Goal: Task Accomplishment & Management: Use online tool/utility

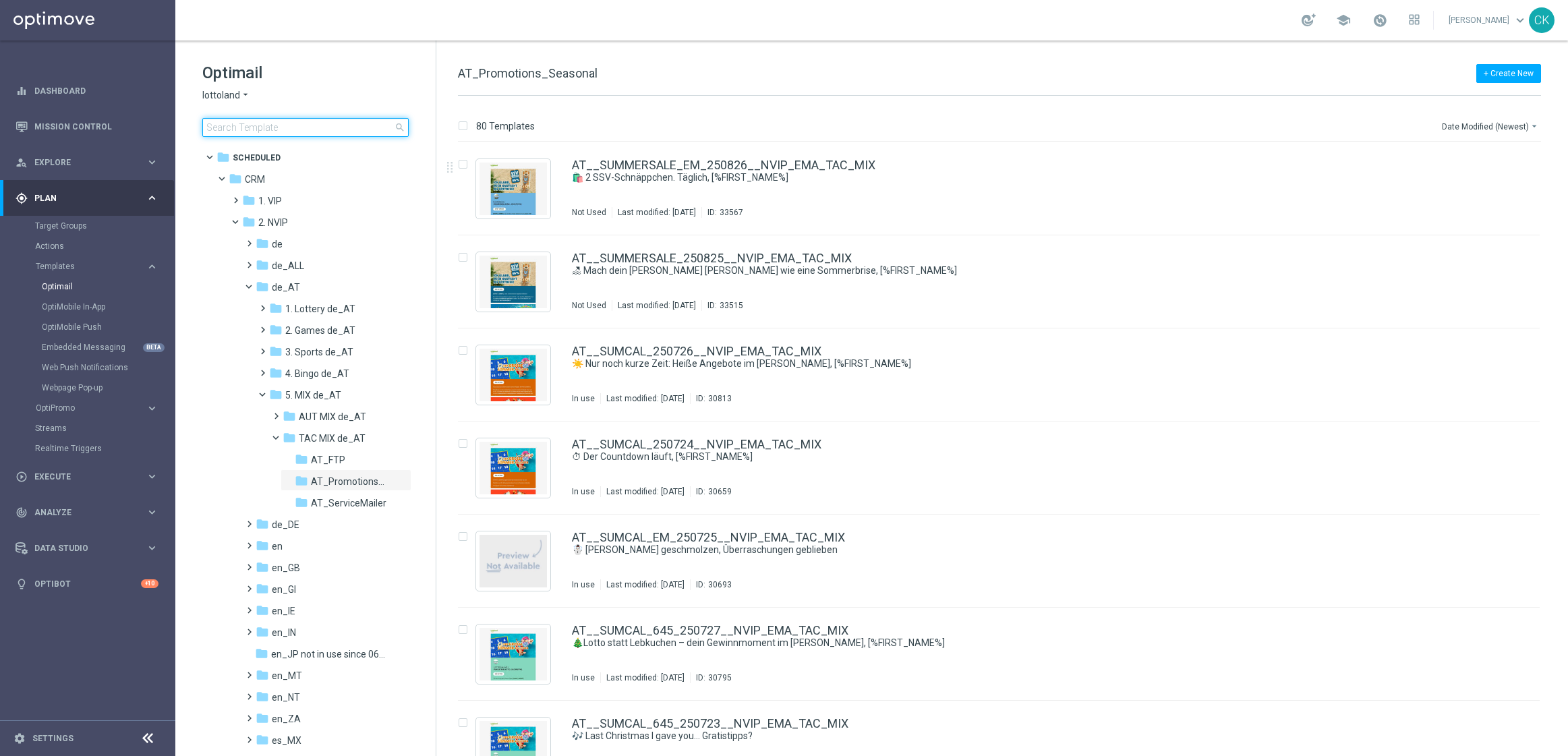
click at [264, 128] on input at bounding box center [306, 127] width 207 height 19
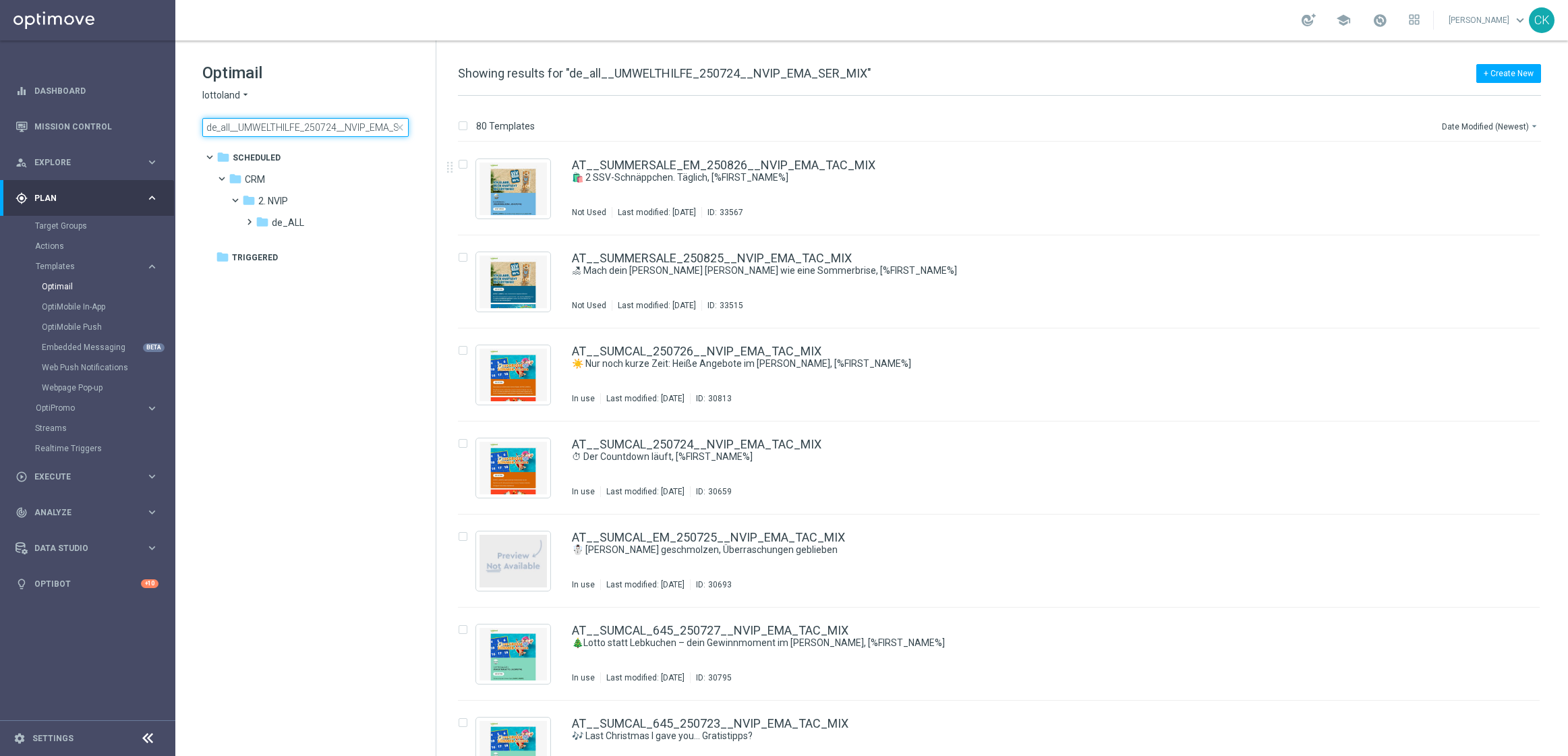
scroll to position [0, 32]
type input "de_all__UMWELTHILFE_250724__NVIP_EMA_SER_MIX"
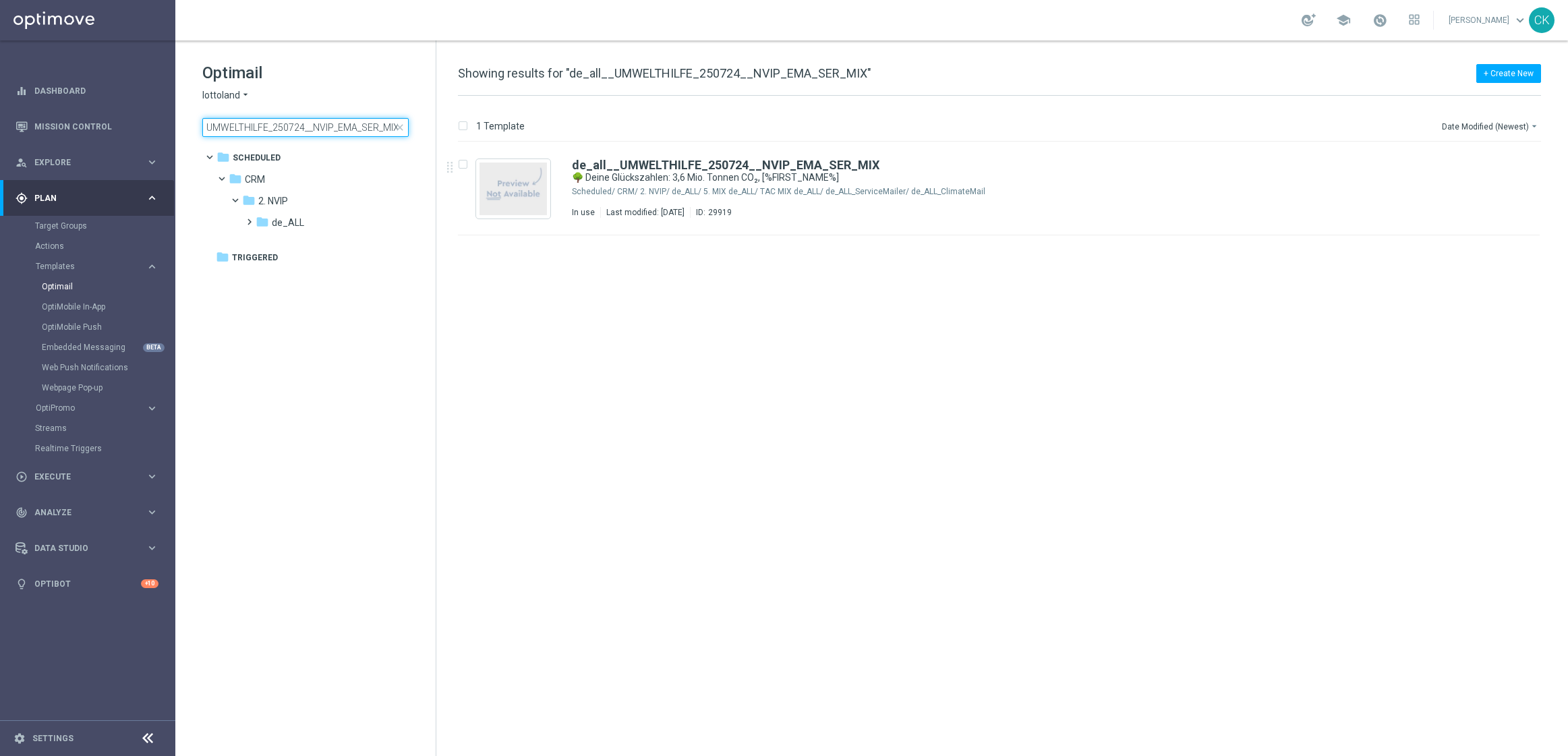
click at [359, 124] on input "de_all__UMWELTHILFE_250724__NVIP_EMA_SER_MIX" at bounding box center [306, 127] width 207 height 19
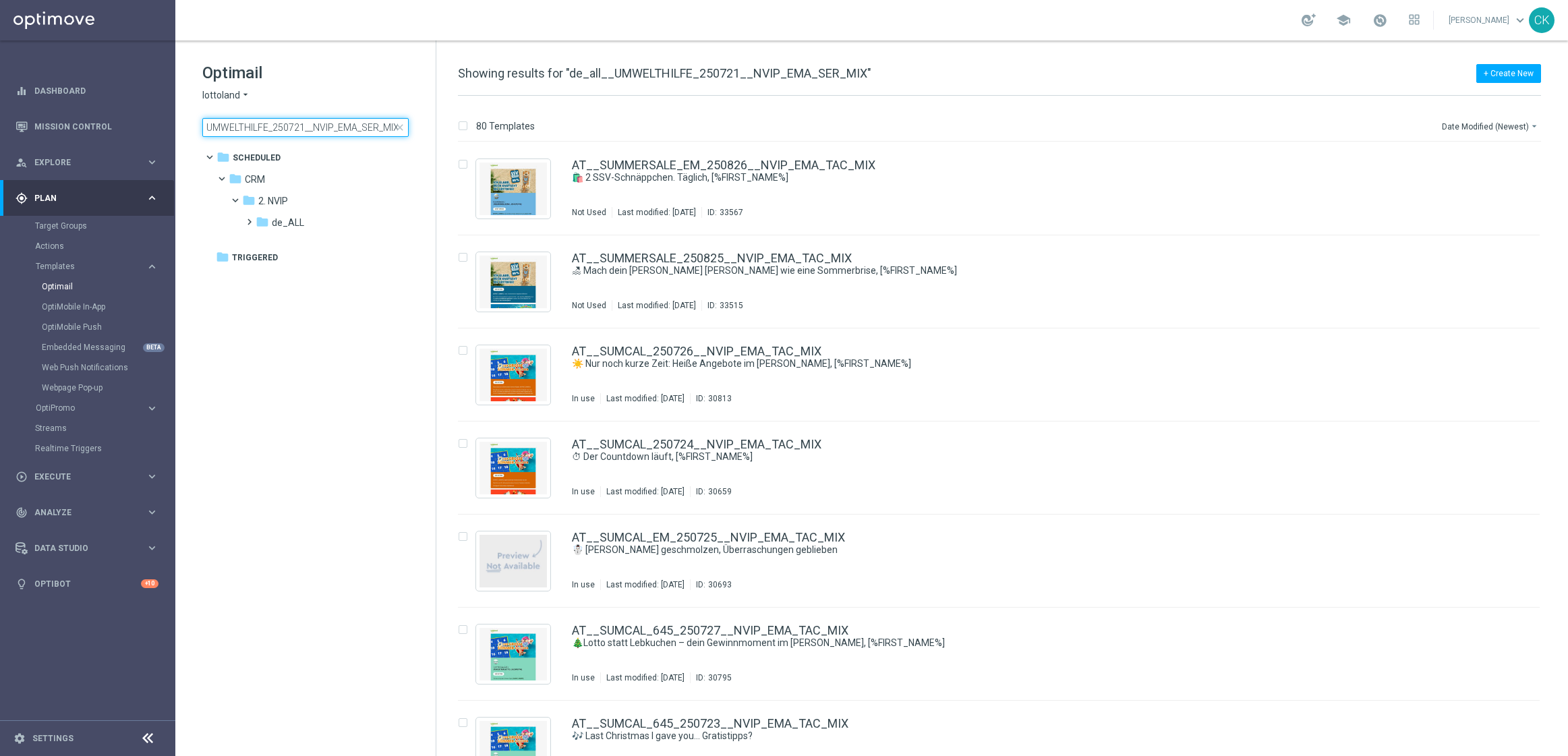
scroll to position [0, 32]
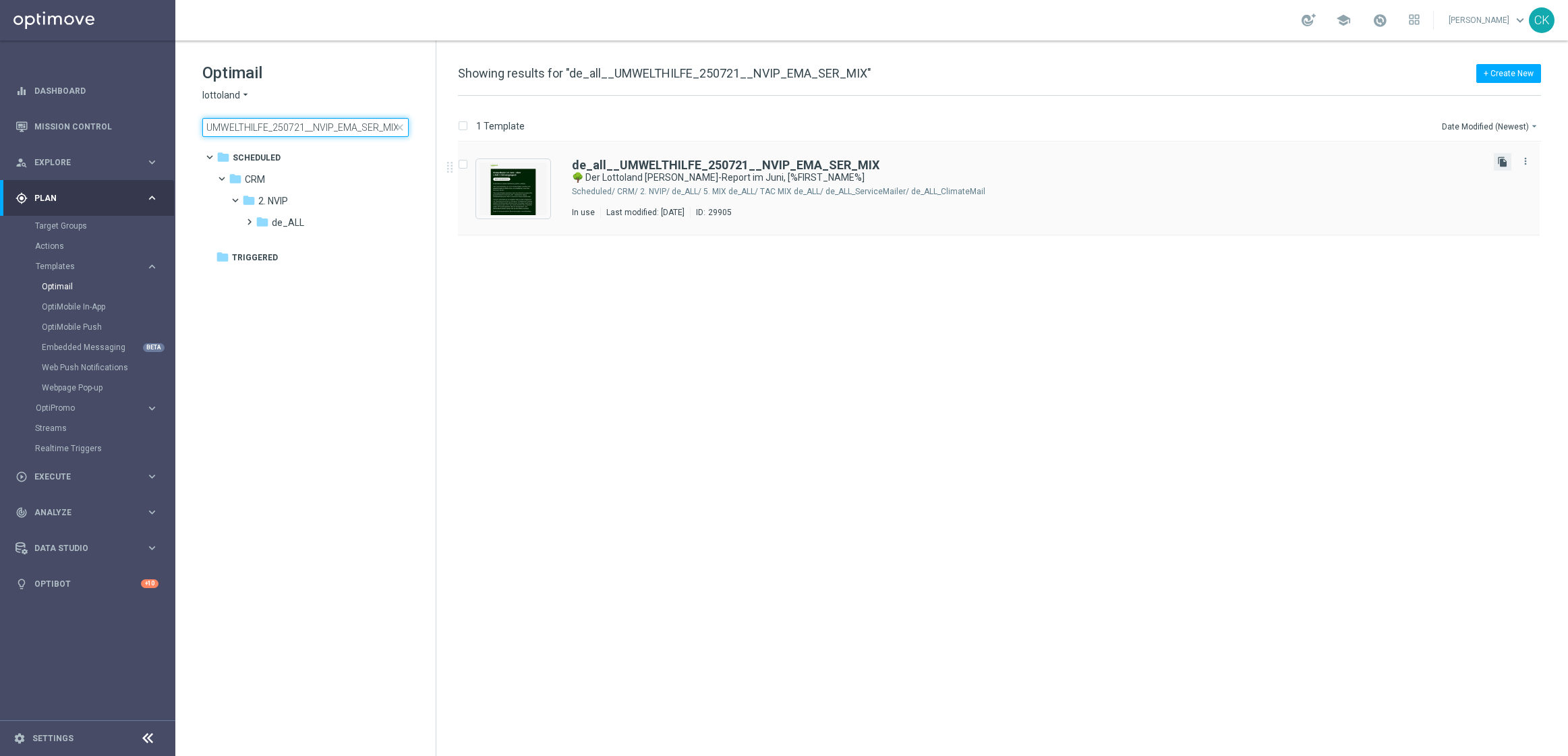
type input "de_all__UMWELTHILFE_250721__NVIP_EMA_SER_MIX"
click at [1502, 161] on icon "file_copy" at bounding box center [1502, 162] width 11 height 11
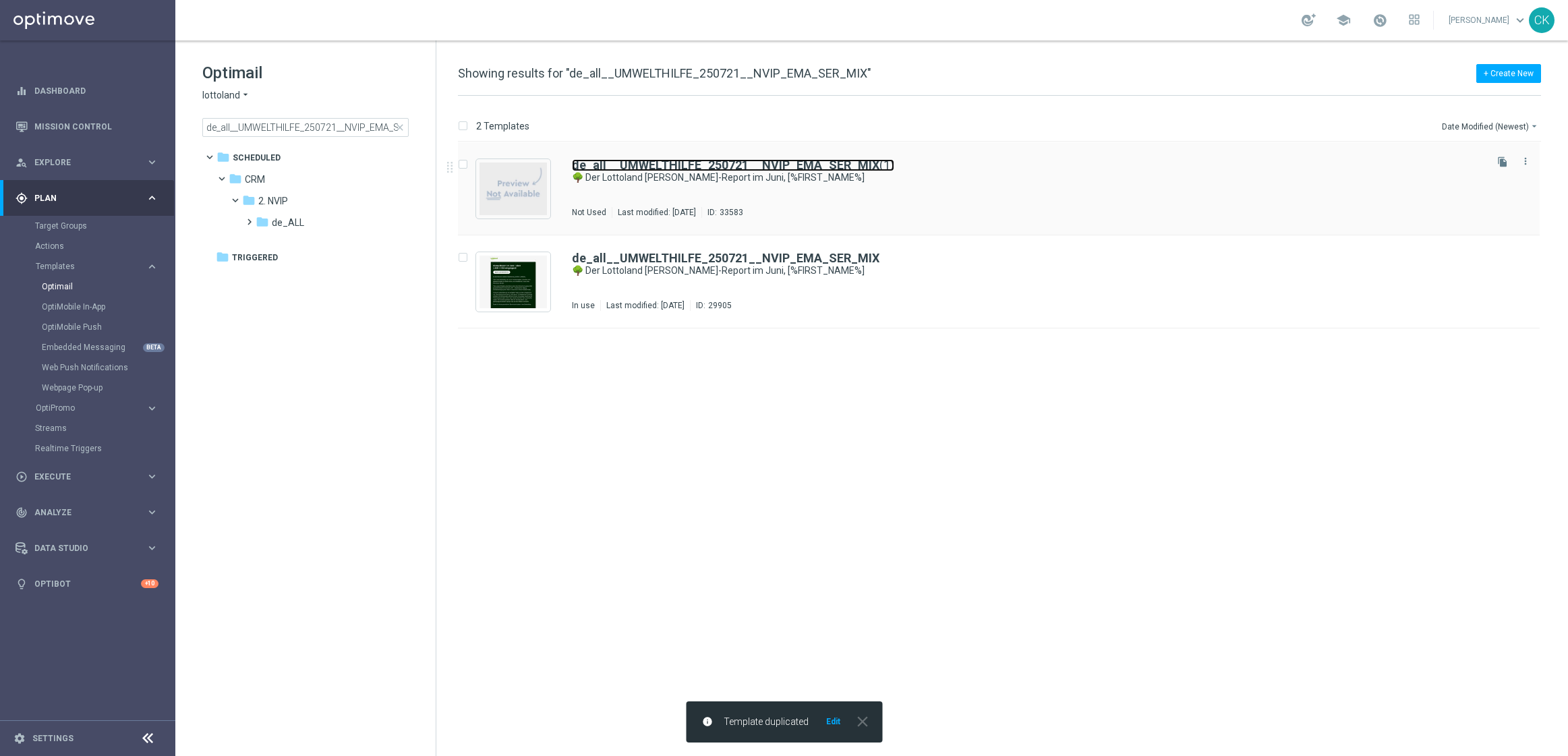
click at [670, 164] on b "de_all__UMWELTHILFE_250721__NVIP_EMA_SER_MIX" at bounding box center [726, 165] width 308 height 14
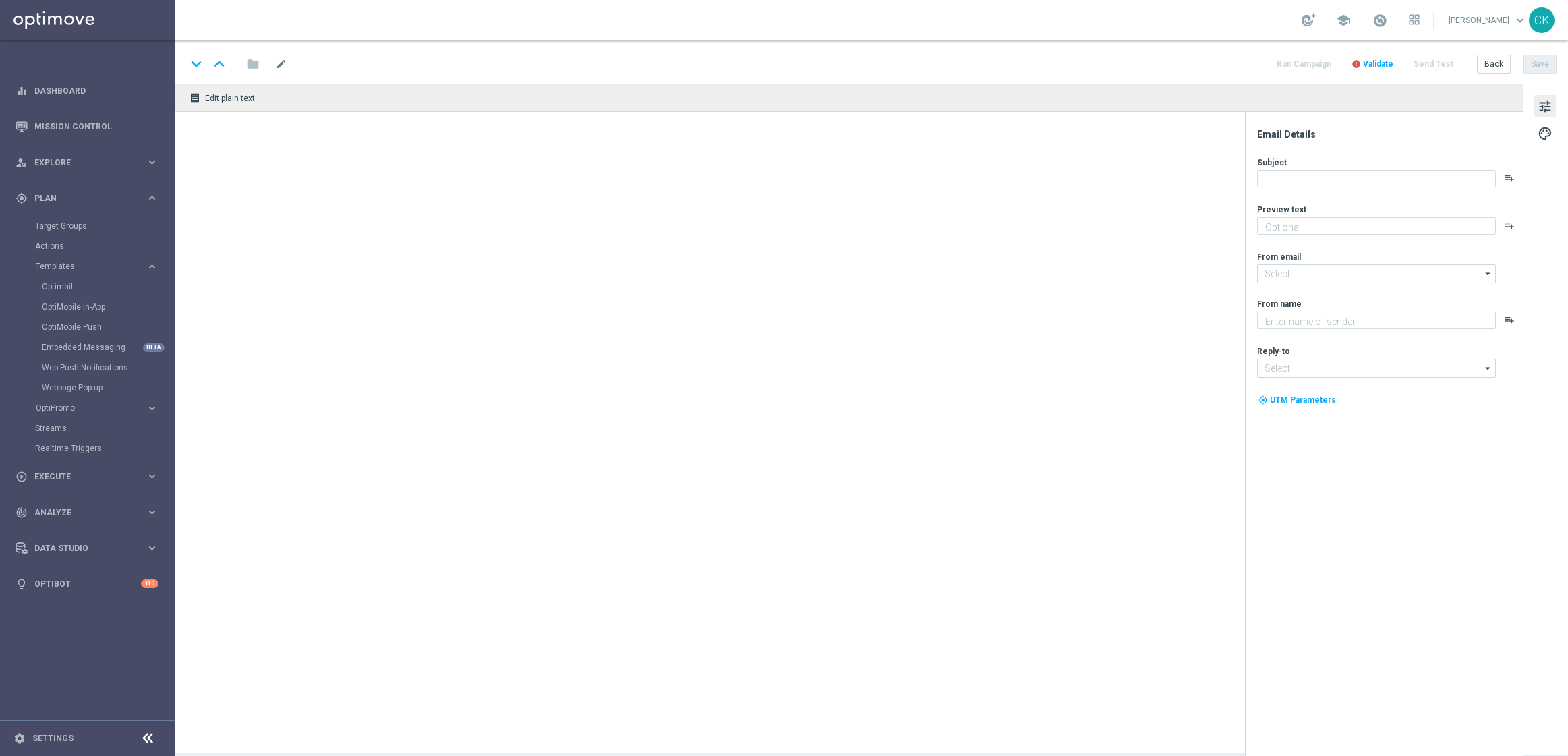
type input "de_all__UMWELTHILFE_250721__NVIP_EMA_SER_MIX(1)"
type textarea "Erfahre alles über deinen Beitrag zur Lottoland Klimaschutz-Initiative."
type textarea "Lottoland"
type input "[EMAIL_ADDRESS][DOMAIN_NAME]"
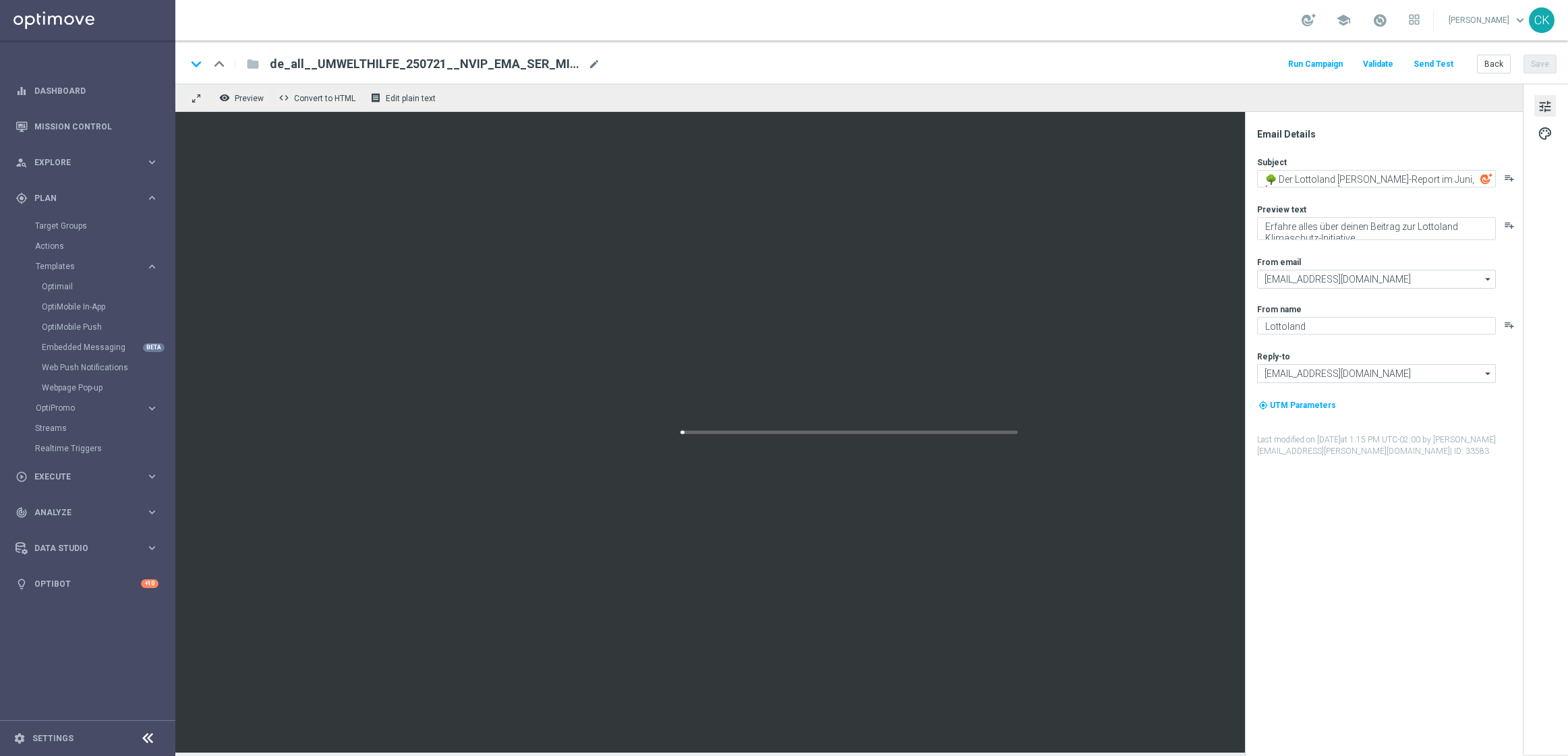
click at [441, 63] on span "de_all__UMWELTHILFE_250721__NVIP_EMA_SER_MIX(1)" at bounding box center [426, 64] width 313 height 16
click at [396, 59] on input "de_all__UMWELTHILFE_250721__NVIP_EMA_SER_MIX(1)" at bounding box center [437, 64] width 335 height 17
click at [541, 67] on input "de_all__UMWELTHILFE_250826__NVIP_EMA_SER_MIX(1)" at bounding box center [437, 64] width 335 height 17
type input "de_all__UMWELTHILFE_250826__NVIP_EMA_SER_MIX"
click at [522, 65] on input "de_all__UMWELTHILFE_250826__NVIP_EMA_SER_MIX" at bounding box center [437, 64] width 335 height 17
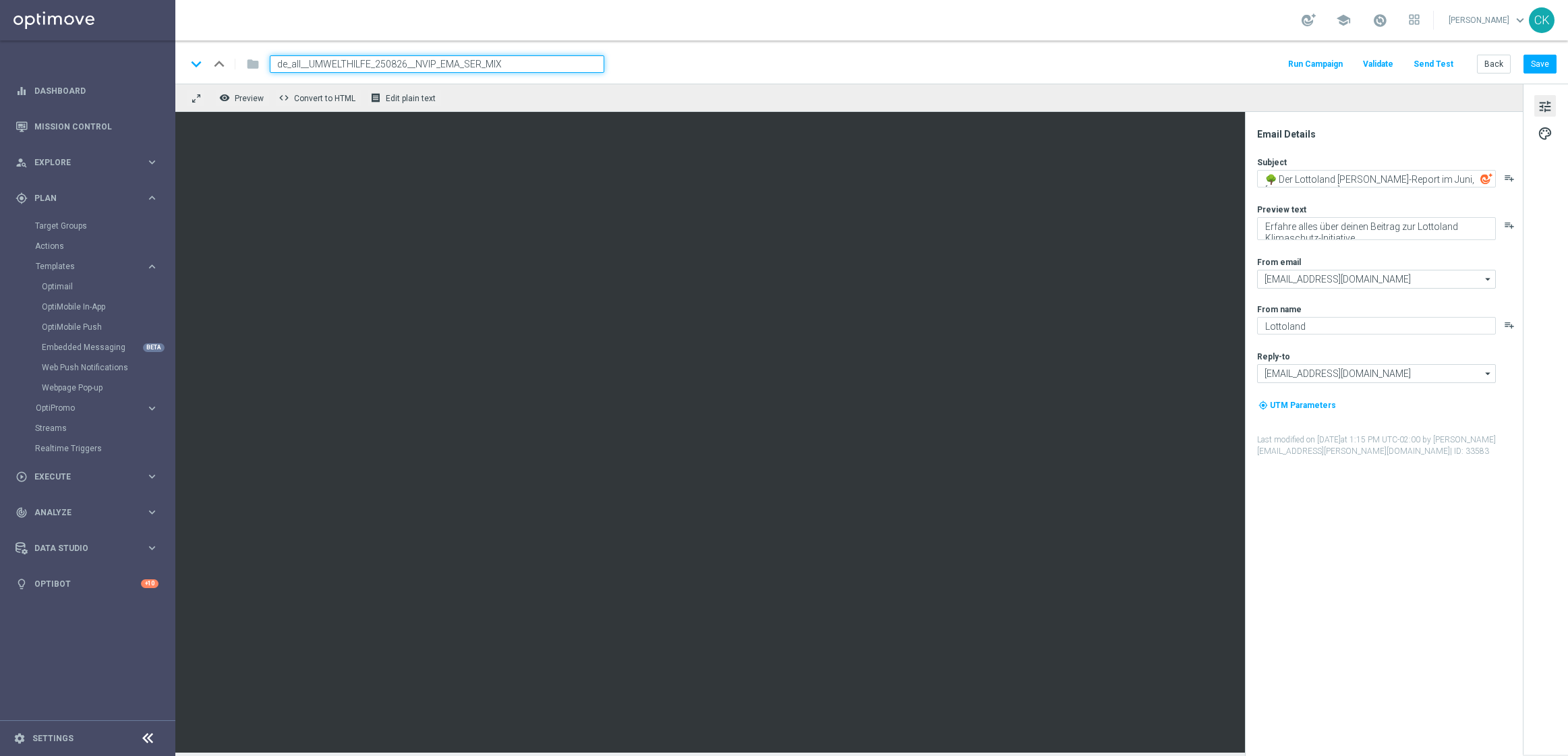
click at [522, 65] on input "de_all__UMWELTHILFE_250826__NVIP_EMA_SER_MIX" at bounding box center [437, 64] width 335 height 17
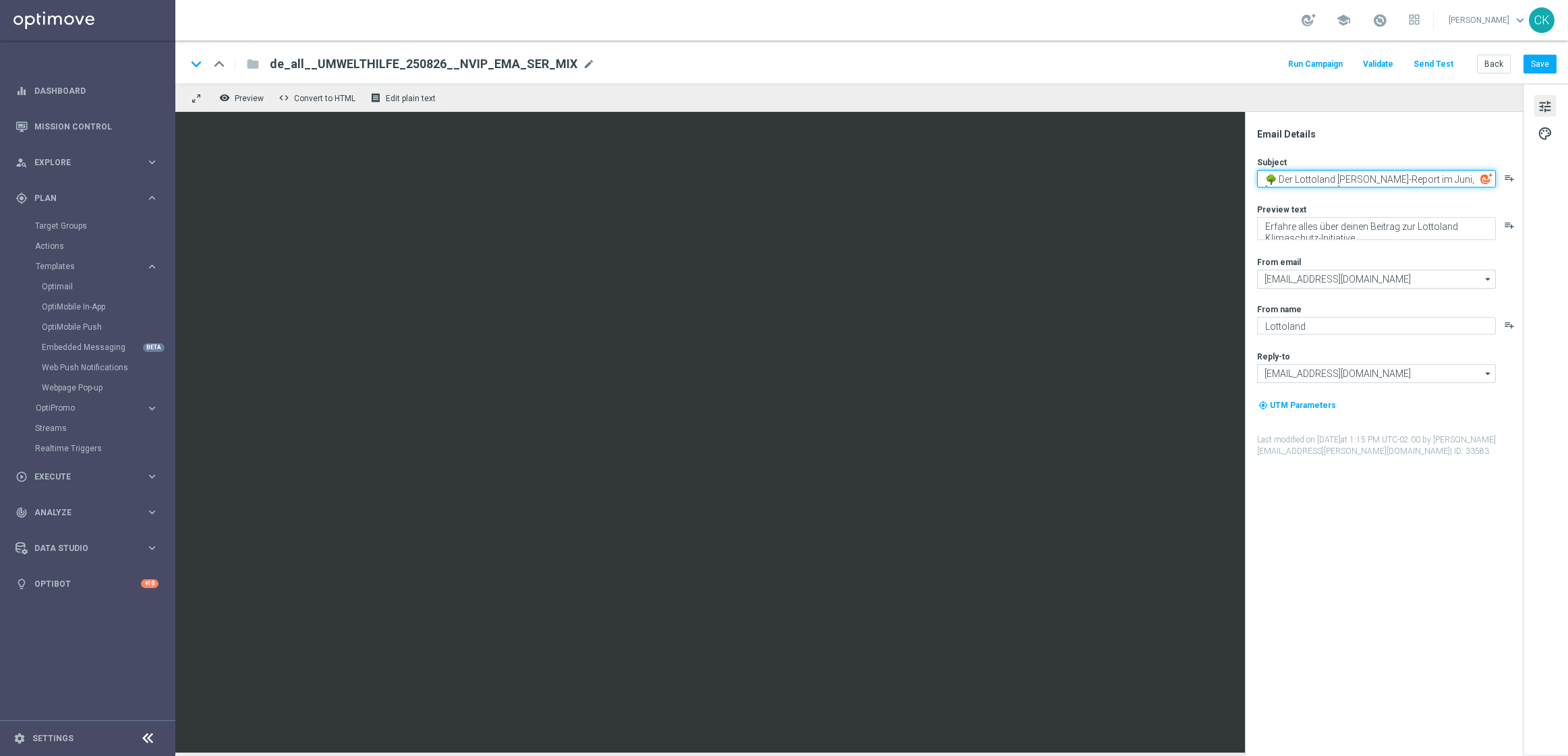
drag, startPoint x: 1422, startPoint y: 180, endPoint x: 1427, endPoint y: 189, distance: 10.3
click at [1424, 181] on textarea "🌳 Der Lottoland [PERSON_NAME]-Report im Juni, [%FIRST_NAME%]" at bounding box center [1377, 179] width 239 height 17
type textarea "🌳 Der Lottoland [PERSON_NAME]-Report im [PERSON_NAME], [%FIRST_NAME%]"
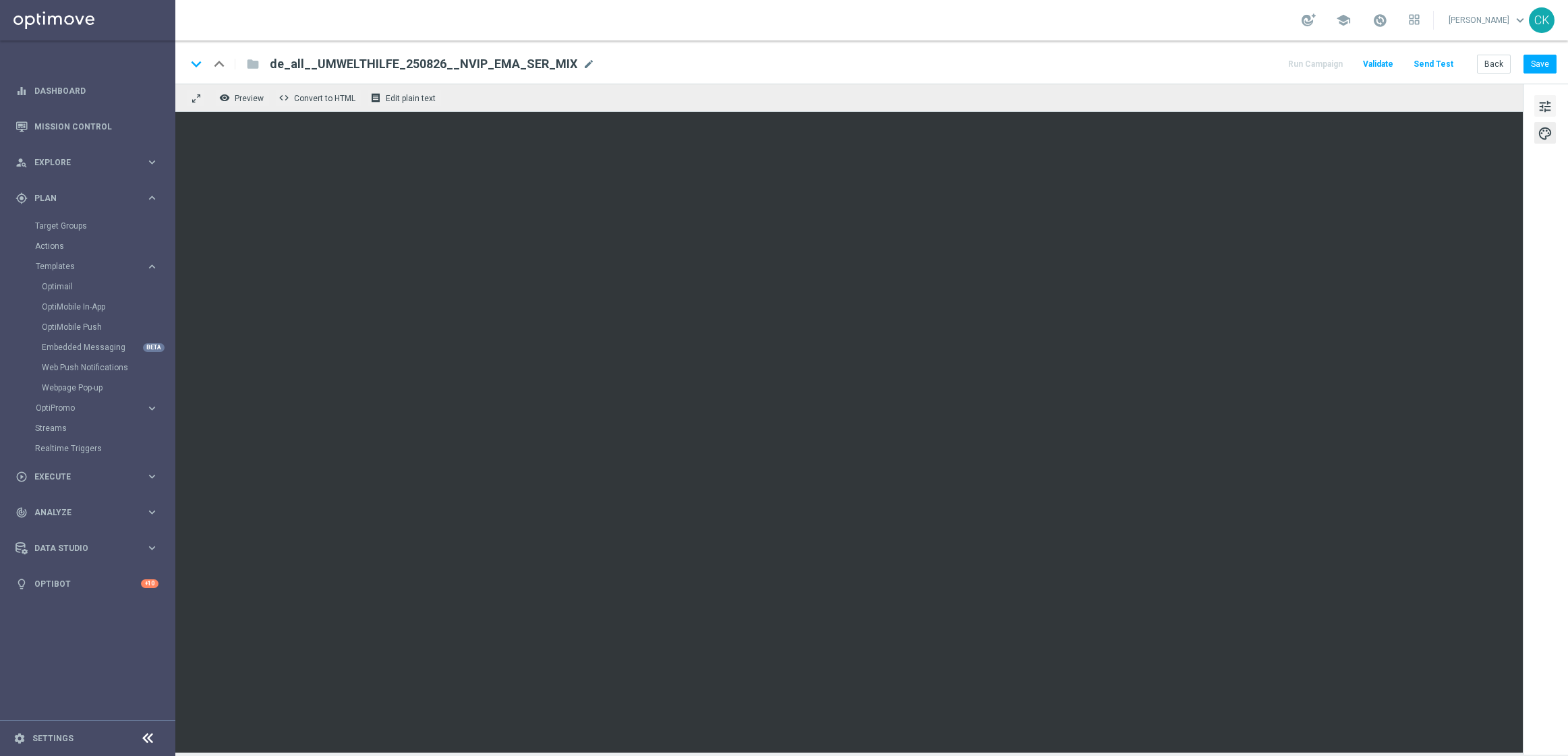
click at [1543, 109] on span "tune" at bounding box center [1546, 106] width 15 height 17
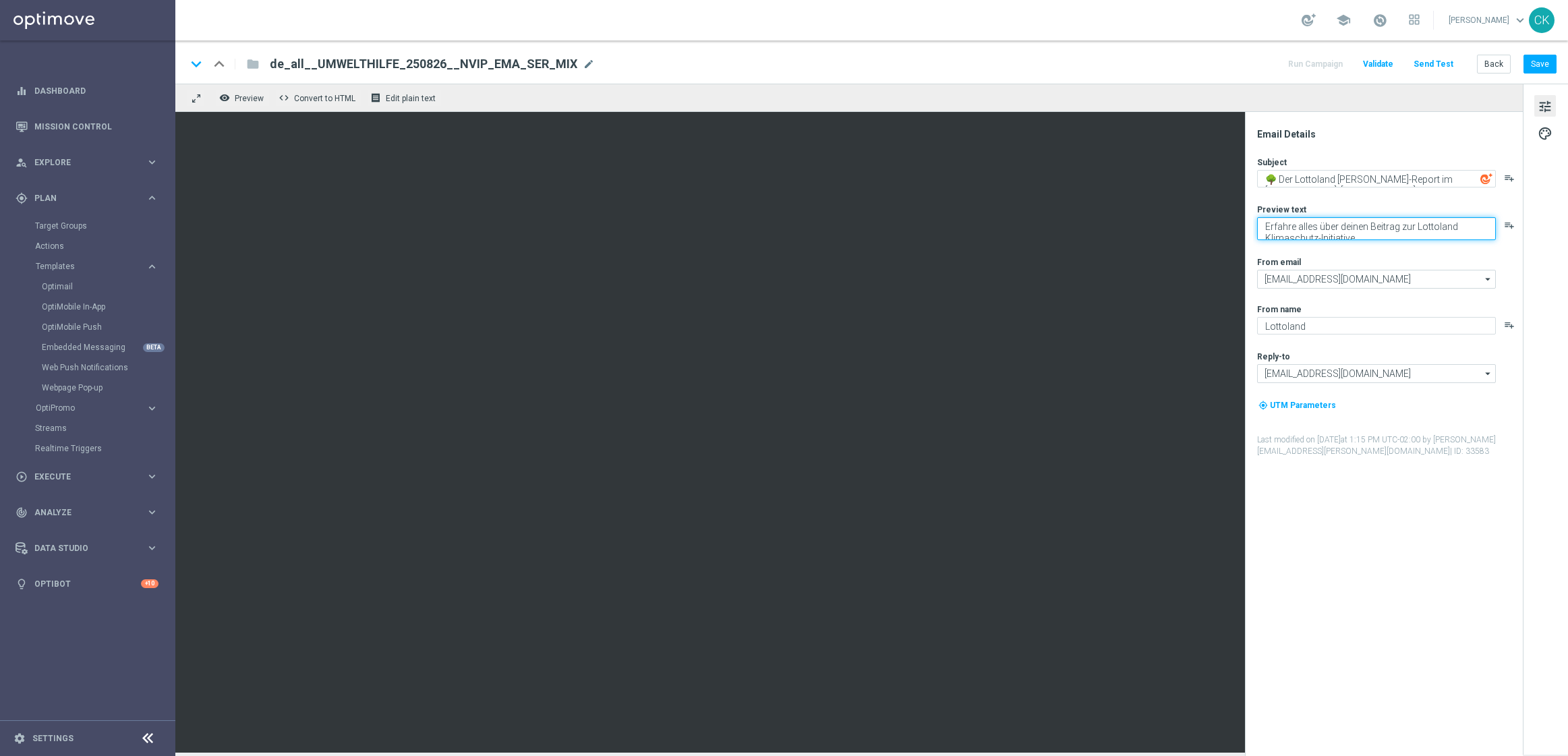
click at [1363, 221] on textarea "Erfahre alles über deinen Beitrag zur Lottoland Klimaschutz-Initiative." at bounding box center [1377, 229] width 239 height 23
paste textarea "Dei"
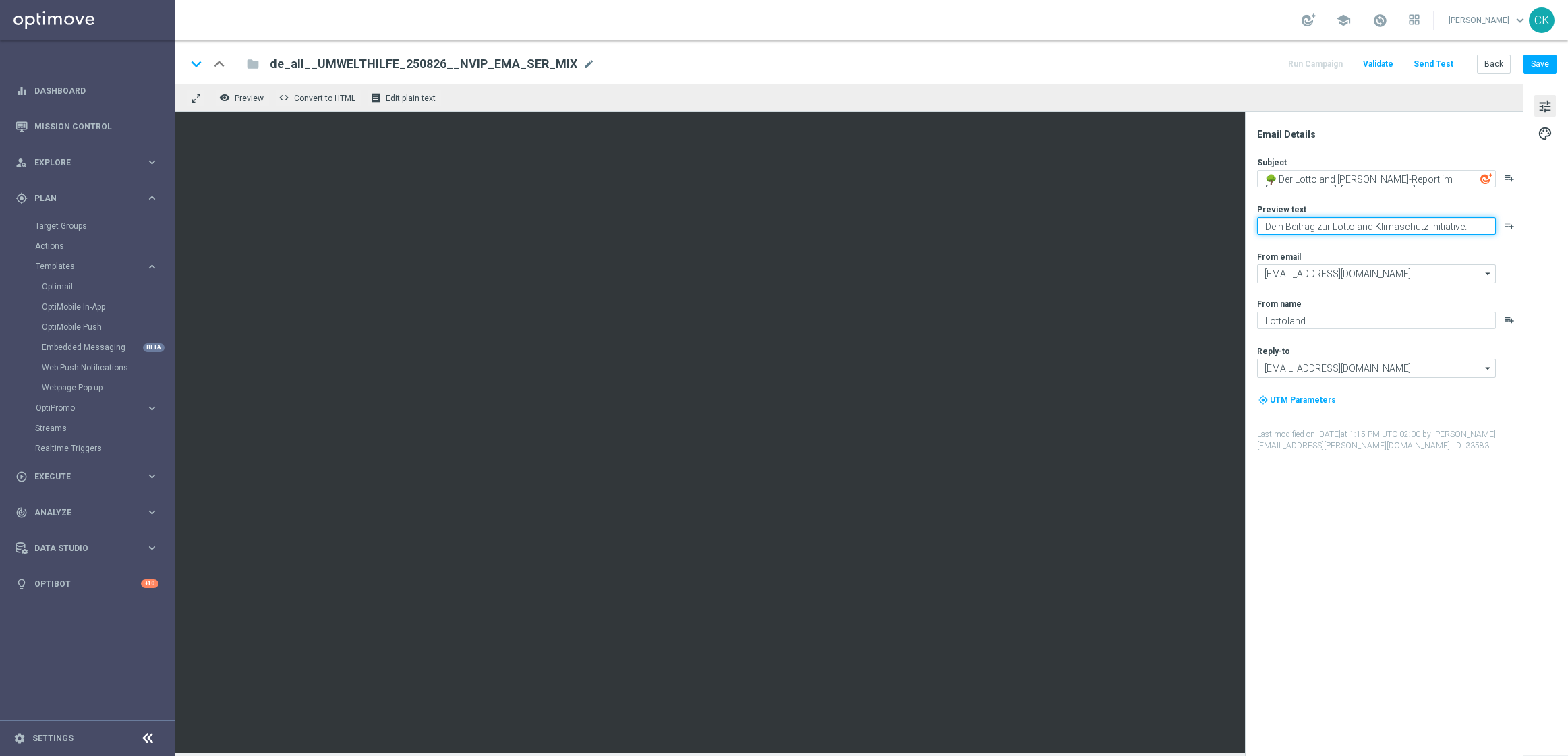
type textarea "Dein Beitrag zur Lottoland Klimaschutz-Initiative."
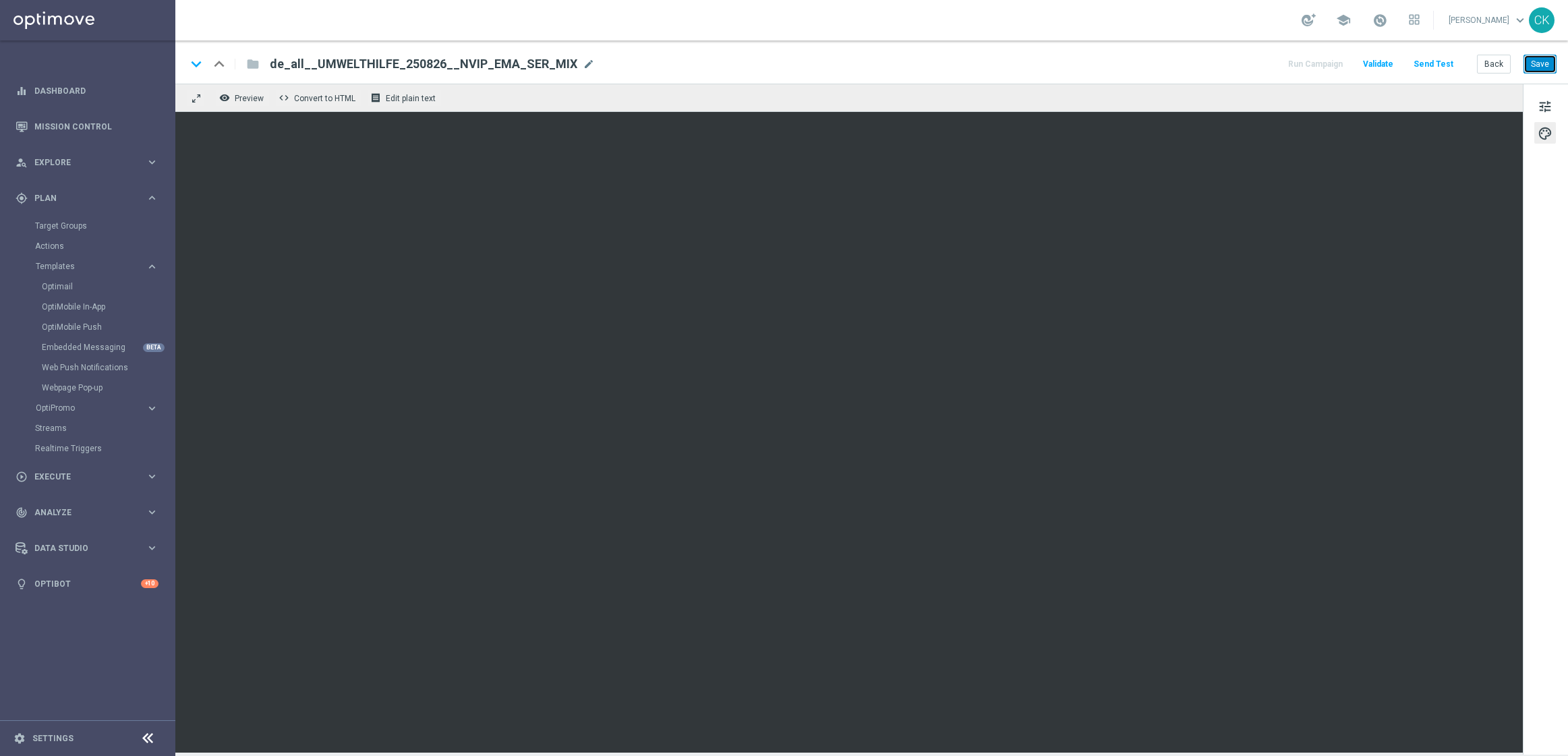
click at [1549, 70] on button "Save" at bounding box center [1540, 64] width 33 height 19
click at [1546, 65] on button "Save" at bounding box center [1540, 64] width 33 height 19
click at [1499, 67] on button "Back" at bounding box center [1493, 64] width 33 height 19
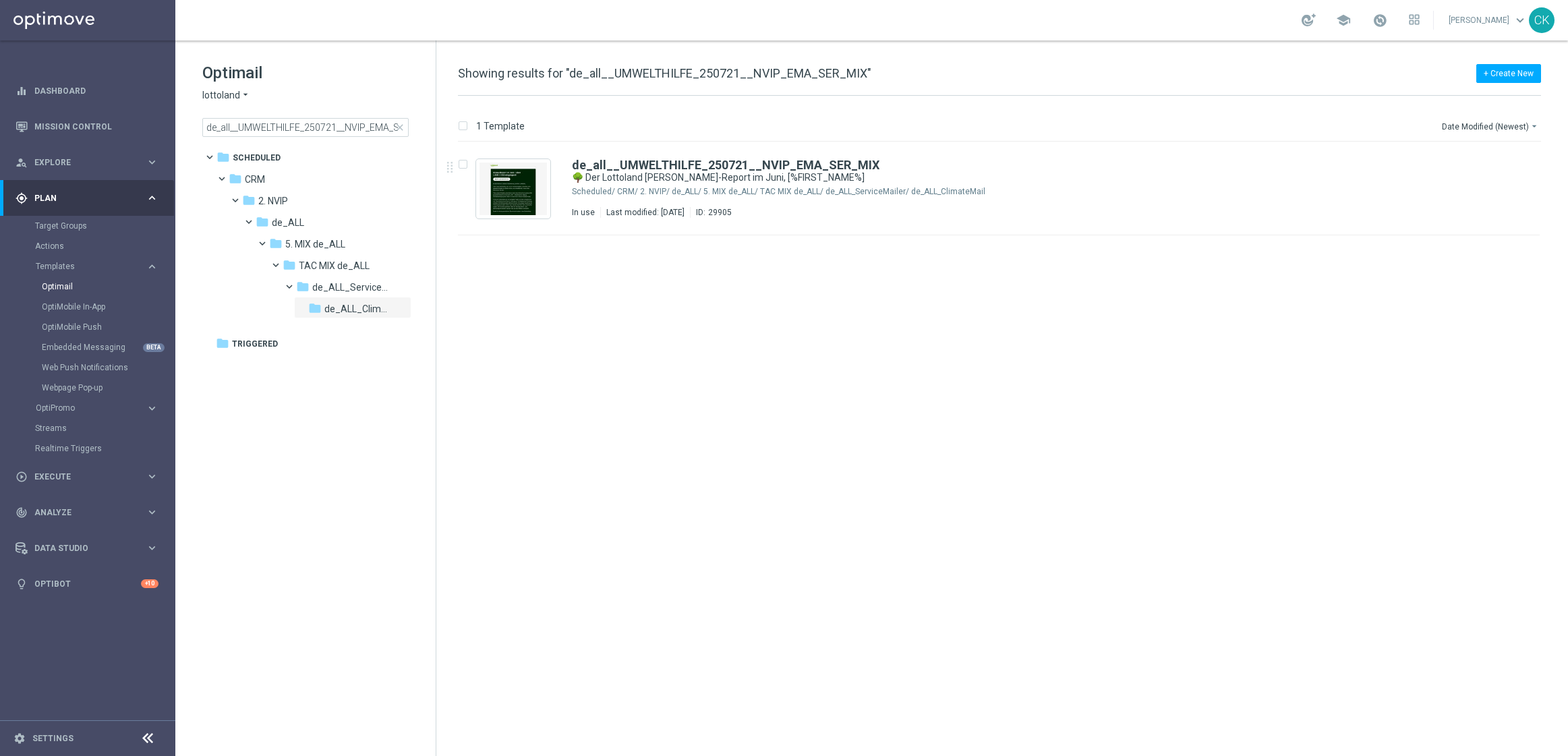
click at [400, 128] on span "close" at bounding box center [399, 127] width 11 height 11
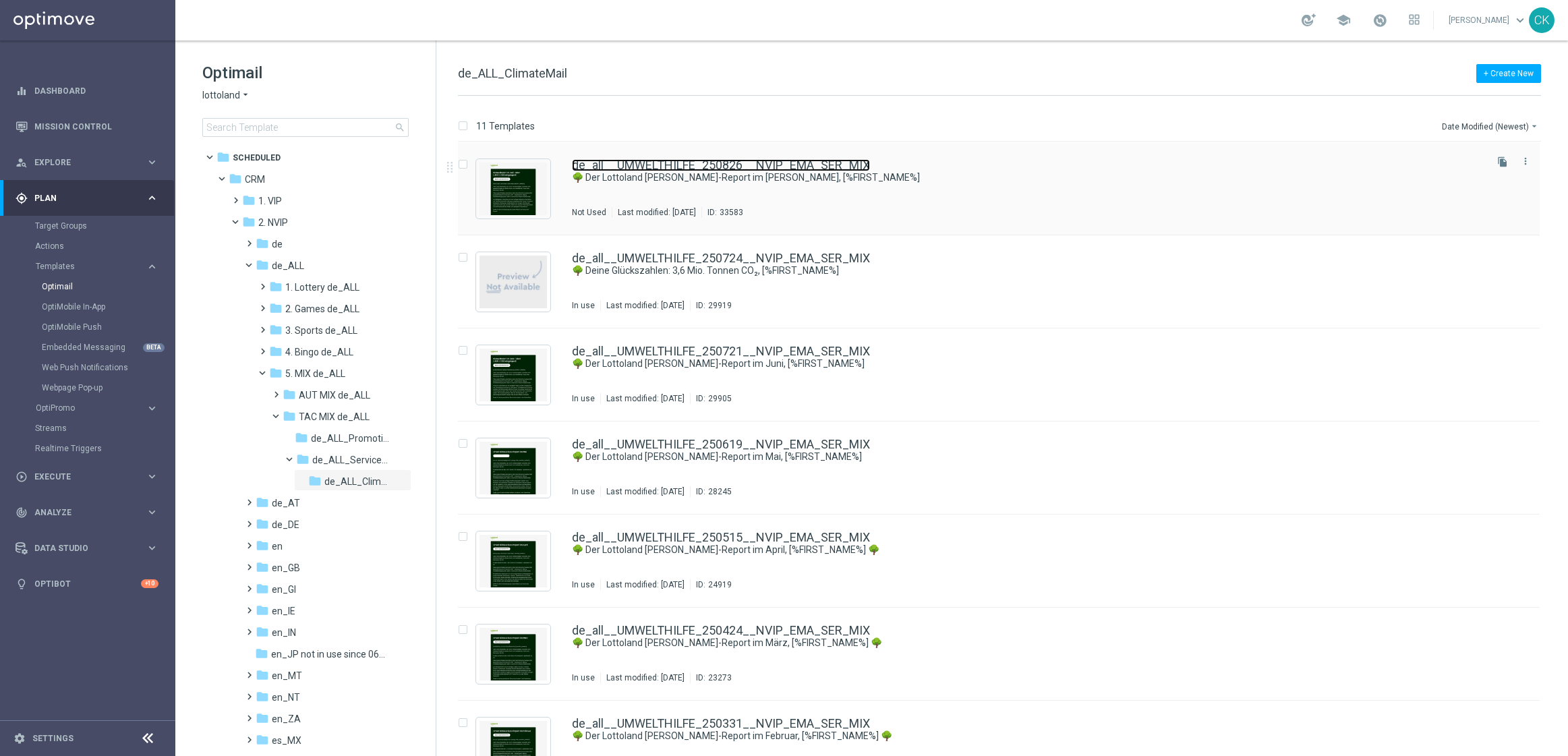
click at [690, 166] on link "de_all__UMWELTHILFE_250826__NVIP_EMA_SER_MIX" at bounding box center [721, 165] width 298 height 12
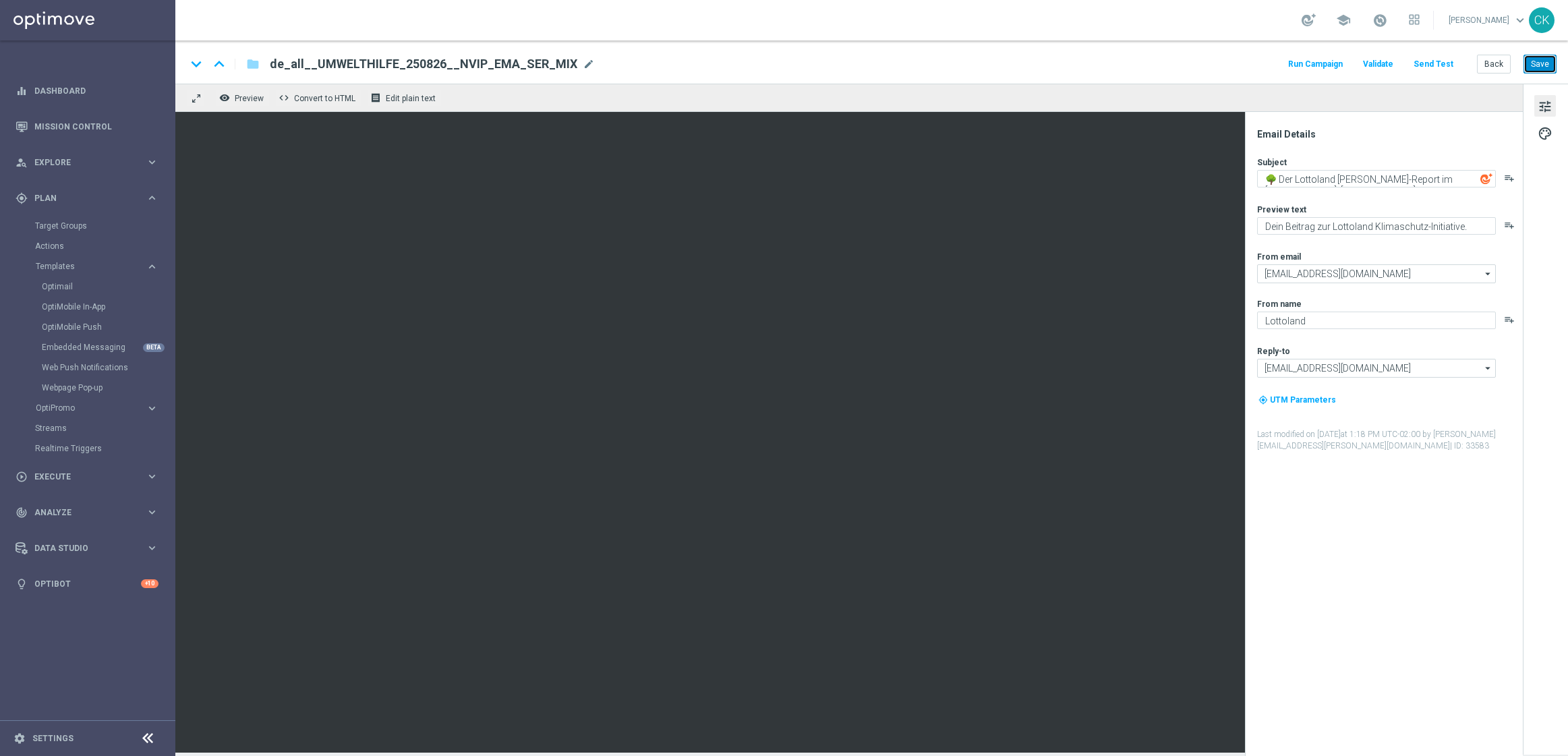
click at [1541, 64] on button "Save" at bounding box center [1540, 64] width 33 height 19
click at [1451, 64] on button "Send Test" at bounding box center [1434, 64] width 44 height 18
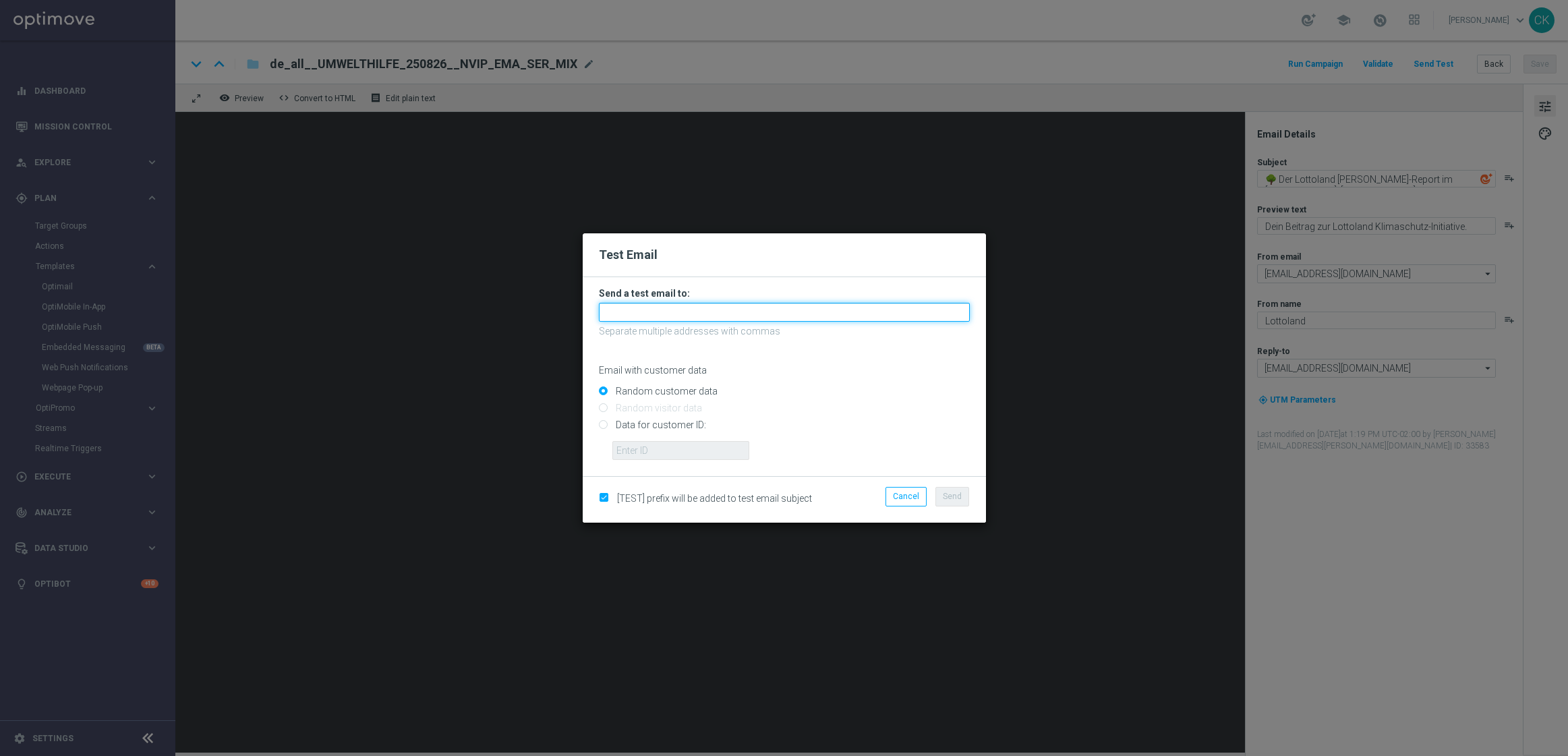
click at [696, 303] on input "text" at bounding box center [784, 313] width 371 height 19
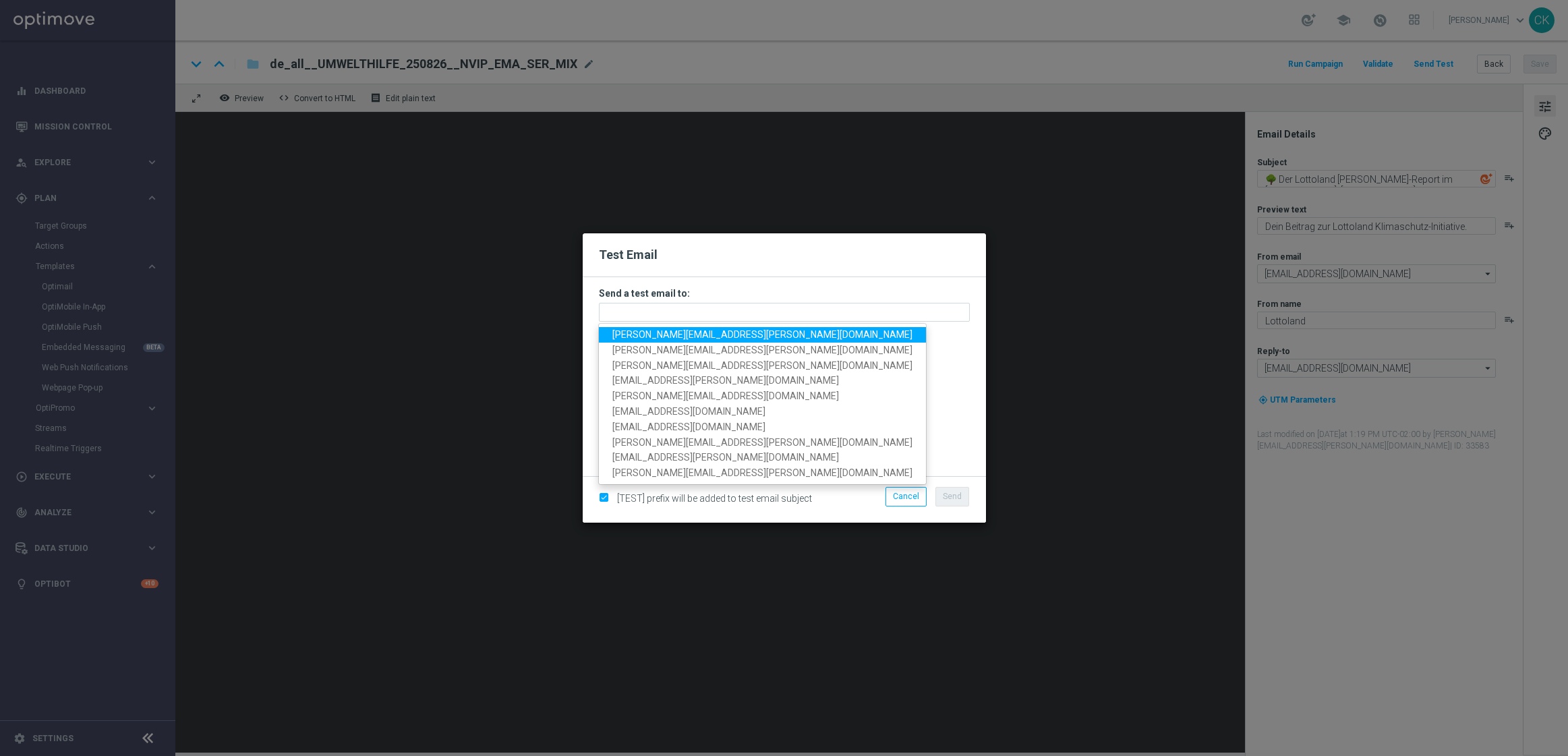
click at [695, 337] on span "[PERSON_NAME][EMAIL_ADDRESS][PERSON_NAME][DOMAIN_NAME]" at bounding box center [762, 334] width 300 height 11
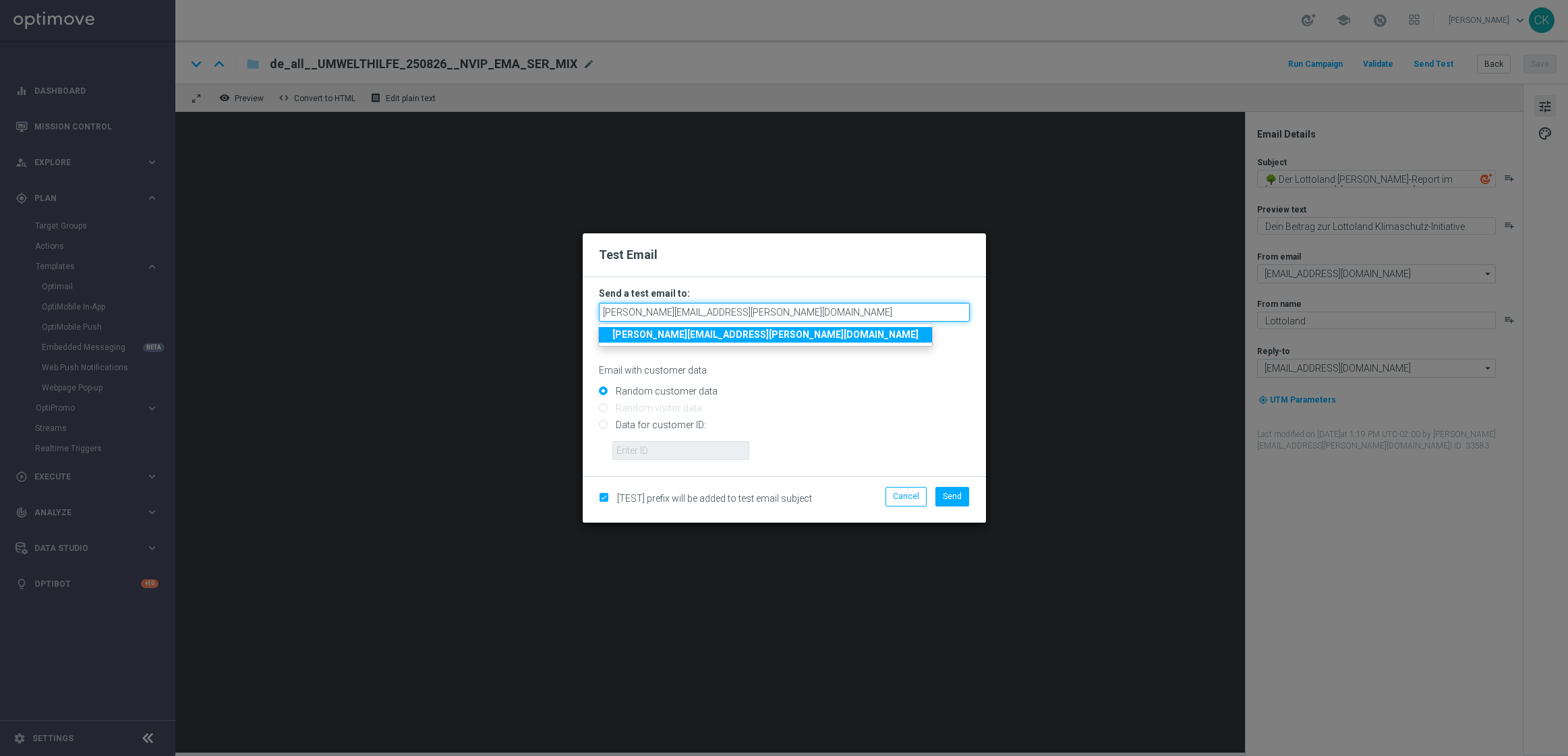
click at [804, 313] on input "[PERSON_NAME][EMAIL_ADDRESS][PERSON_NAME][DOMAIN_NAME]" at bounding box center [784, 313] width 371 height 19
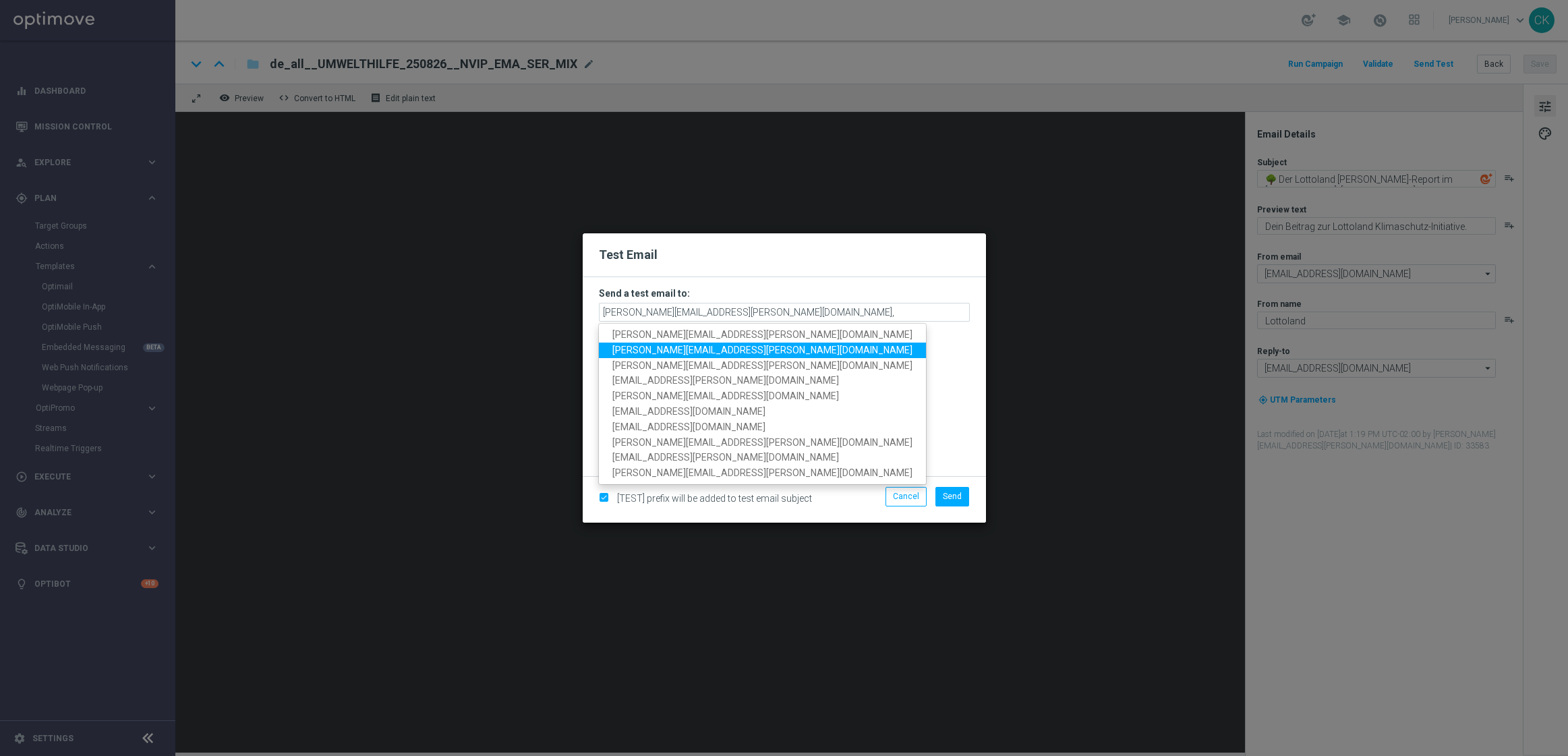
click at [683, 350] on span "[PERSON_NAME][EMAIL_ADDRESS][PERSON_NAME][DOMAIN_NAME]" at bounding box center [762, 349] width 300 height 11
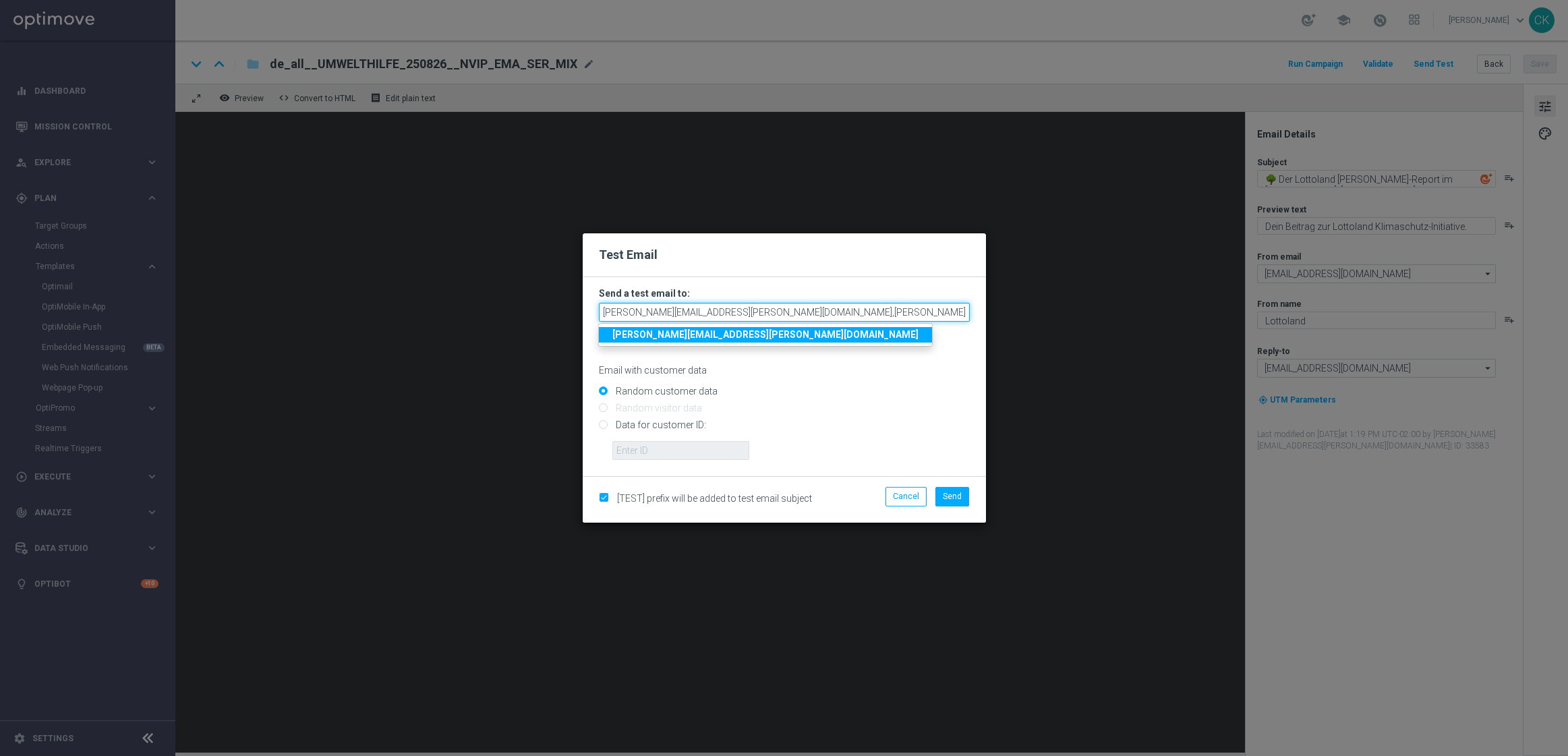
click at [919, 312] on input "[PERSON_NAME][EMAIL_ADDRESS][PERSON_NAME][DOMAIN_NAME],[PERSON_NAME][DOMAIN_NAM…" at bounding box center [784, 313] width 371 height 19
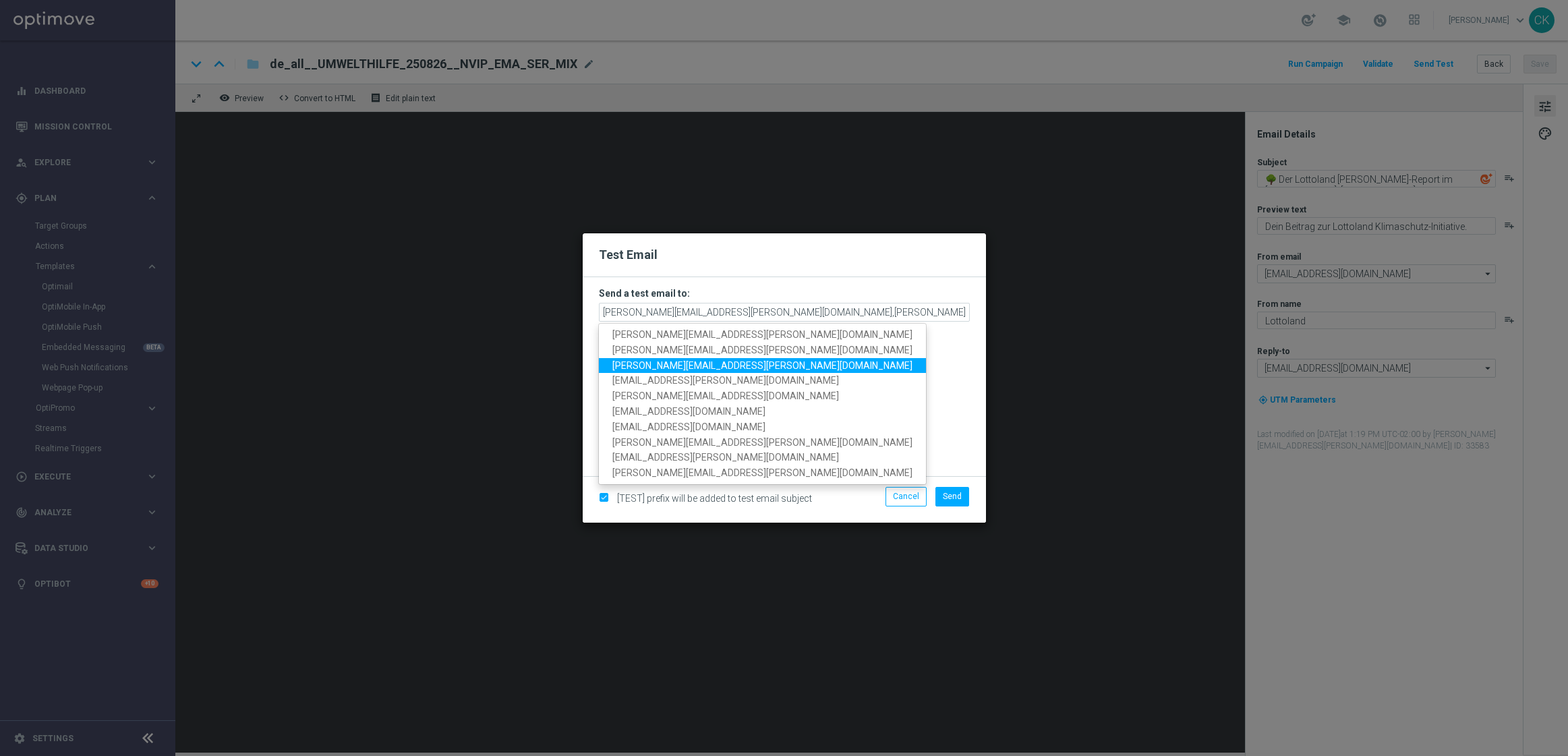
click at [727, 363] on span "[PERSON_NAME][EMAIL_ADDRESS][PERSON_NAME][DOMAIN_NAME]" at bounding box center [762, 366] width 300 height 11
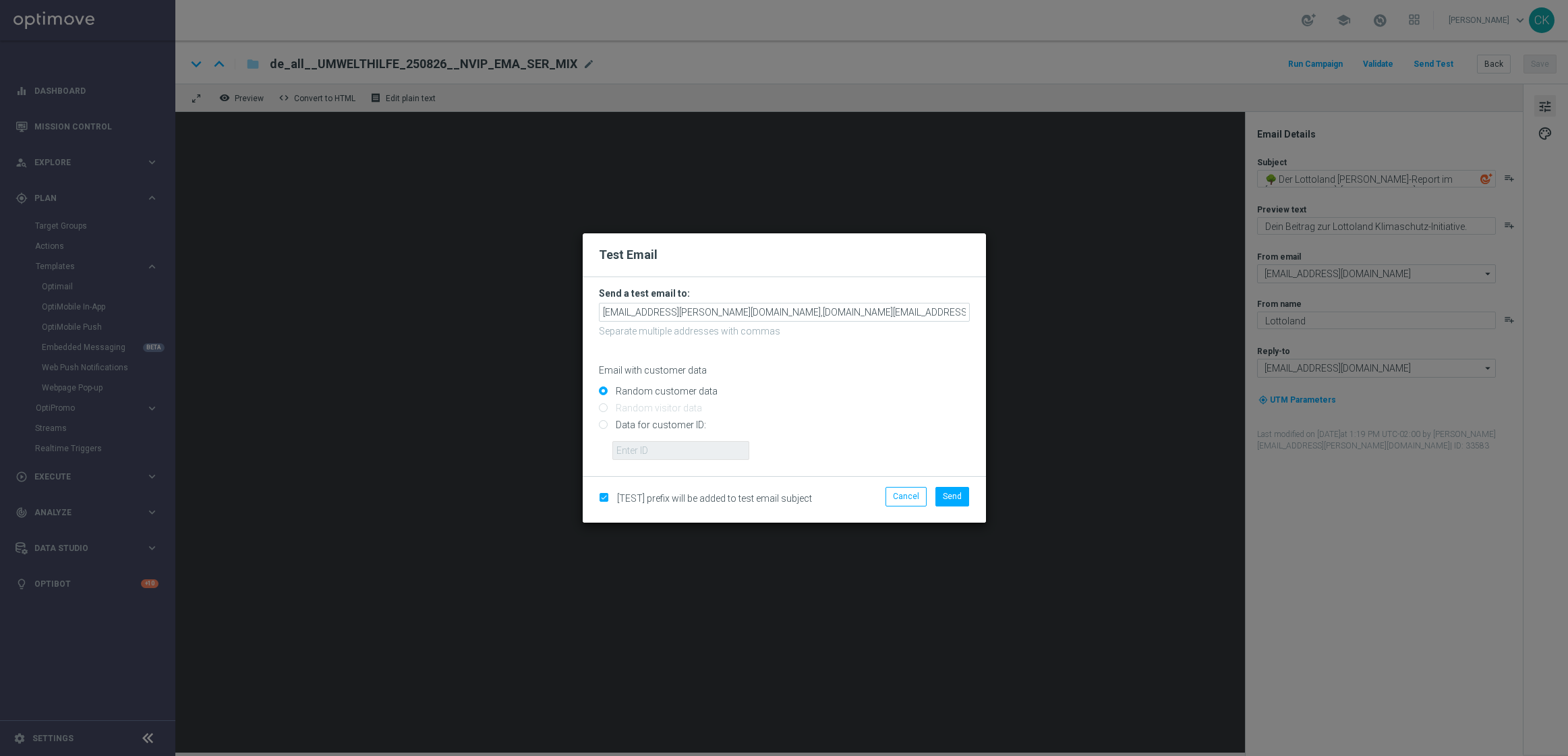
scroll to position [0, 70]
click at [966, 312] on input "[EMAIL_ADDRESS][PERSON_NAME][DOMAIN_NAME],[DOMAIN_NAME][EMAIL_ADDRESS][PERSON_N…" at bounding box center [784, 313] width 371 height 19
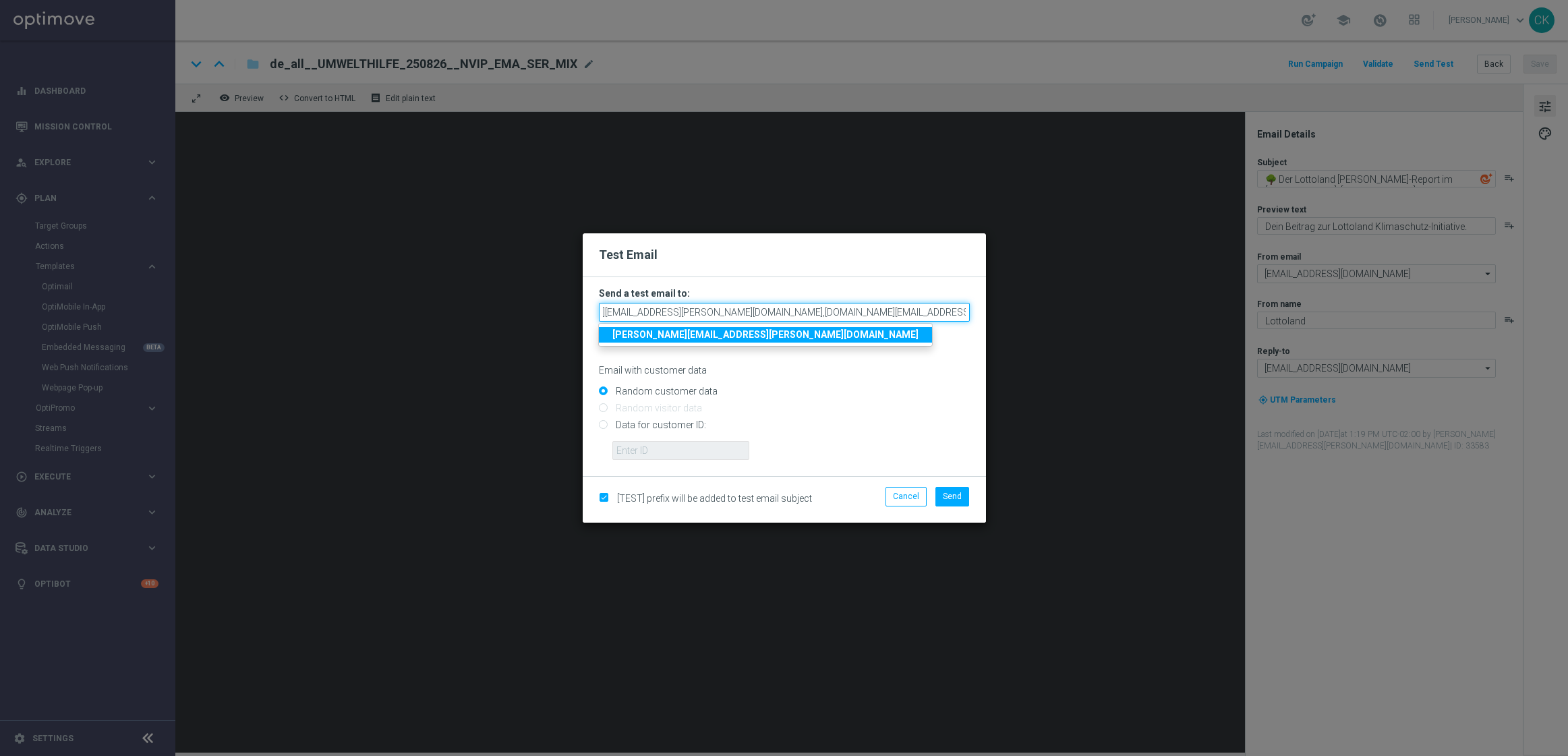
scroll to position [0, 72]
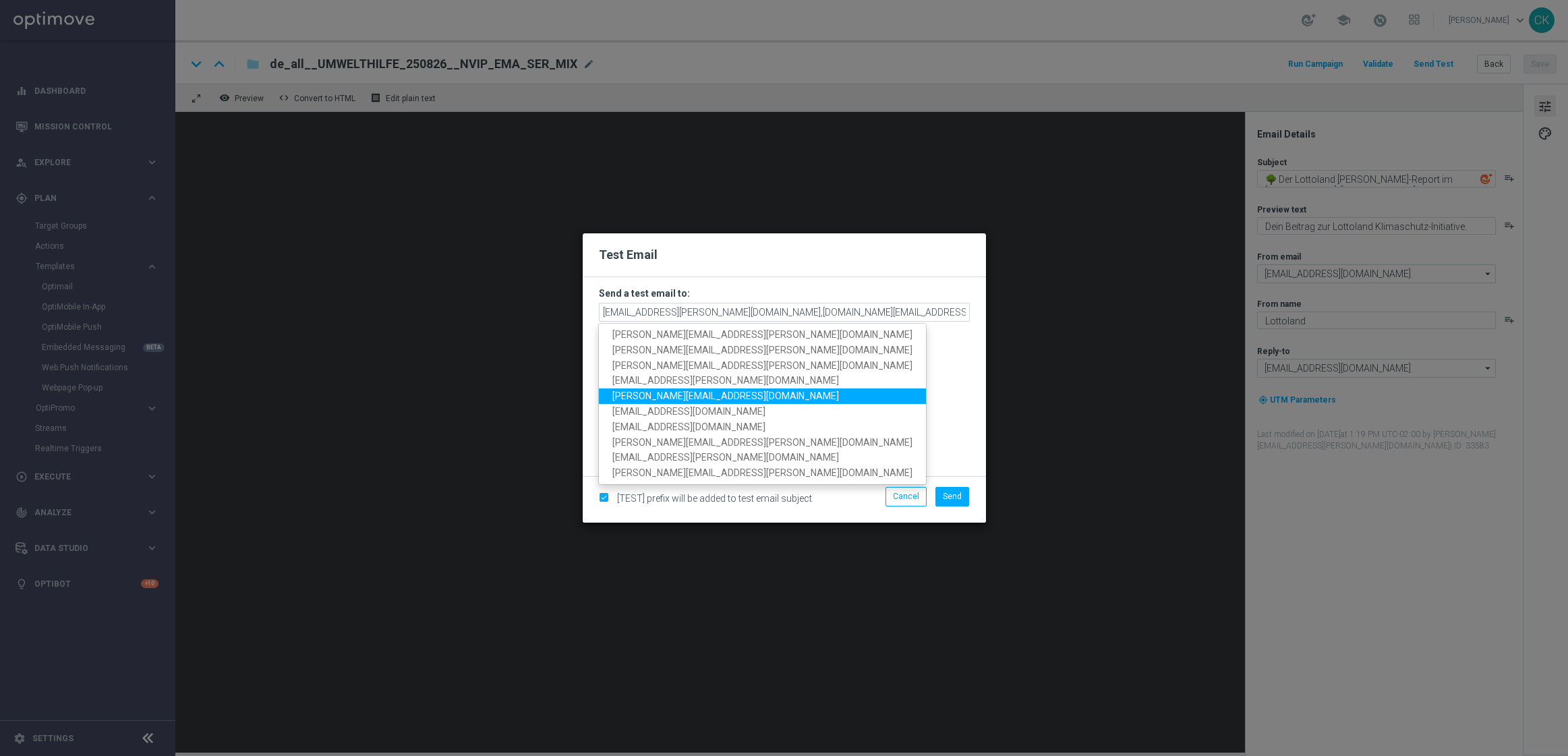
click at [692, 394] on span "[PERSON_NAME][EMAIL_ADDRESS][DOMAIN_NAME]" at bounding box center [725, 396] width 227 height 11
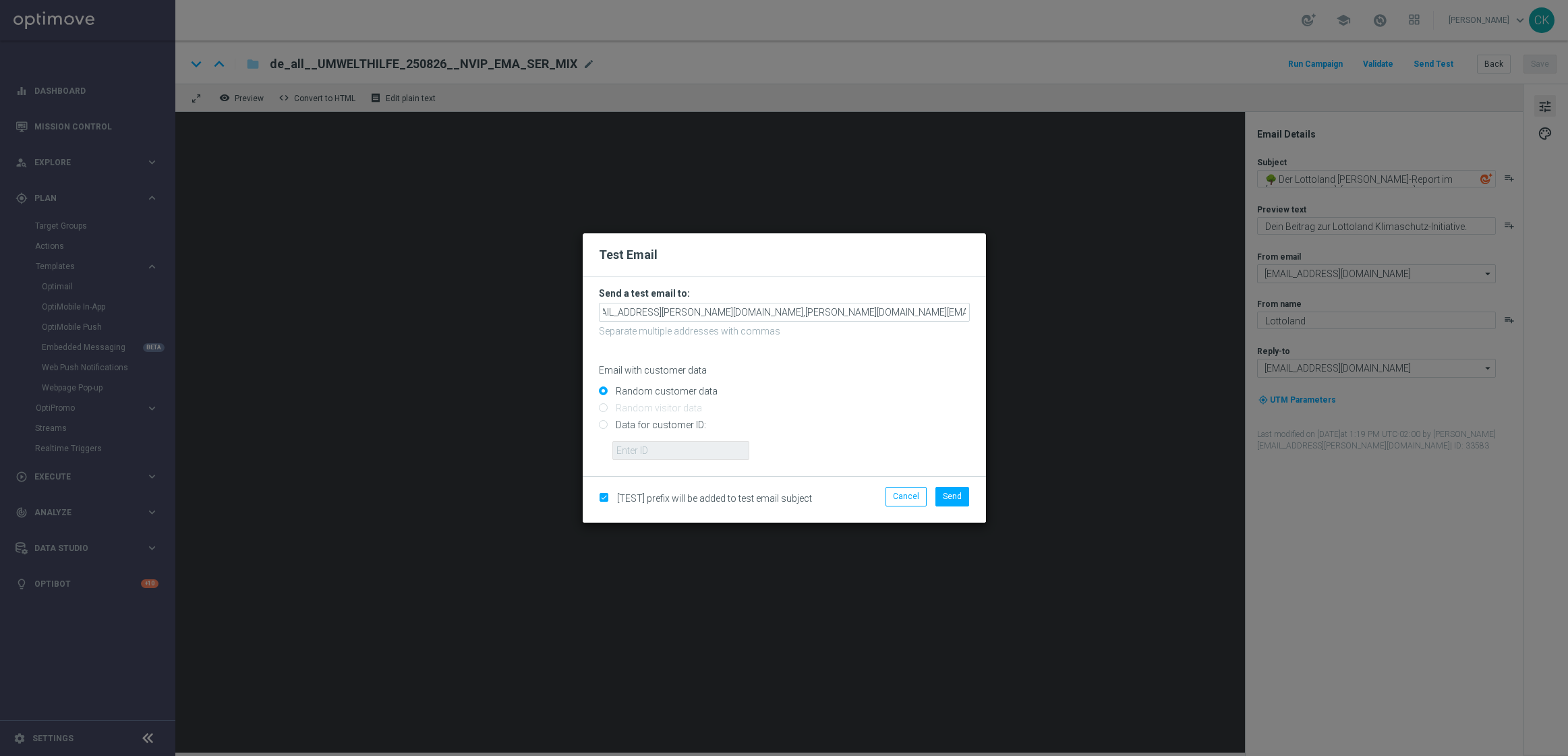
scroll to position [0, 203]
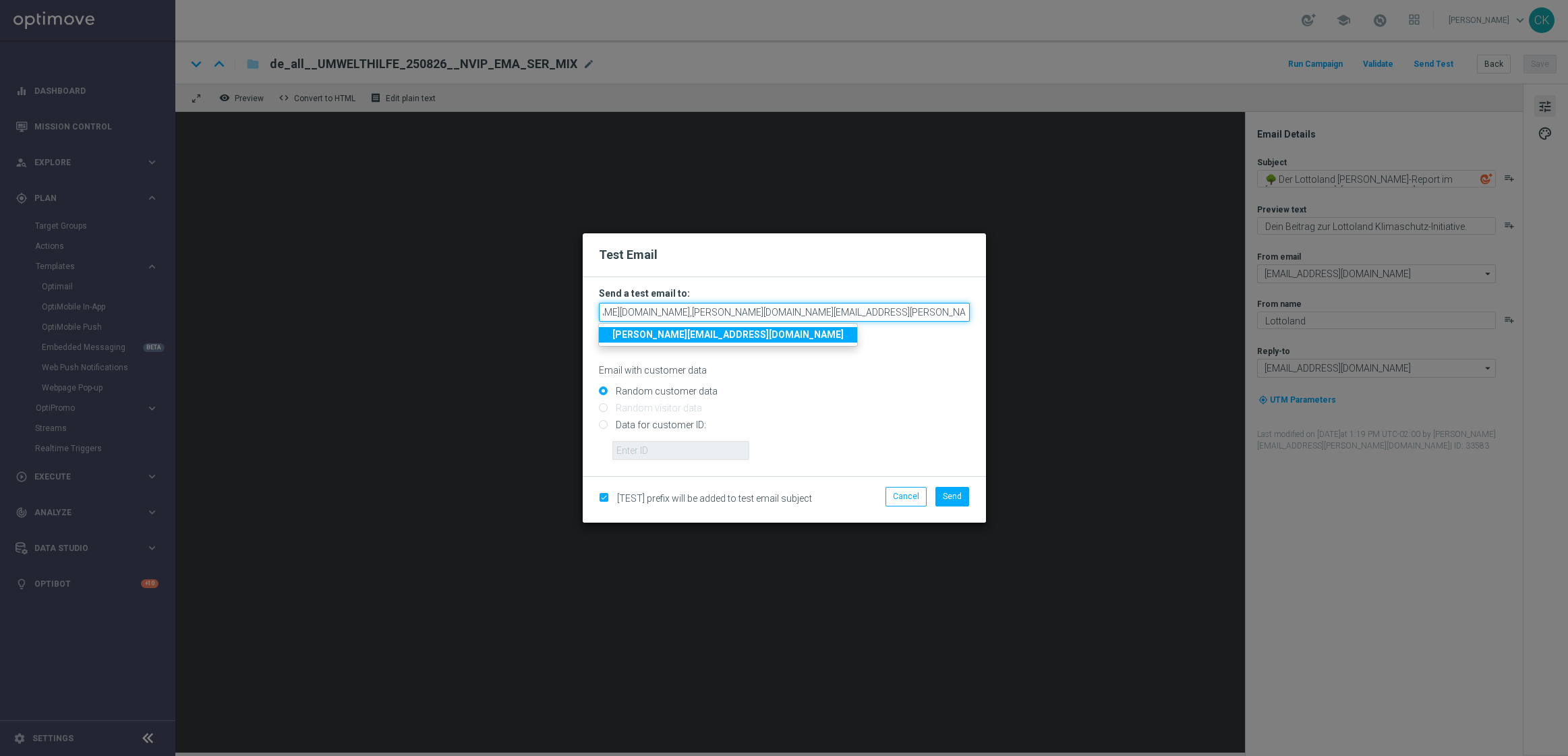
click at [964, 310] on input "[PERSON_NAME][EMAIL_ADDRESS][PERSON_NAME][DOMAIN_NAME],[PERSON_NAME][DOMAIN_NAM…" at bounding box center [784, 313] width 371 height 19
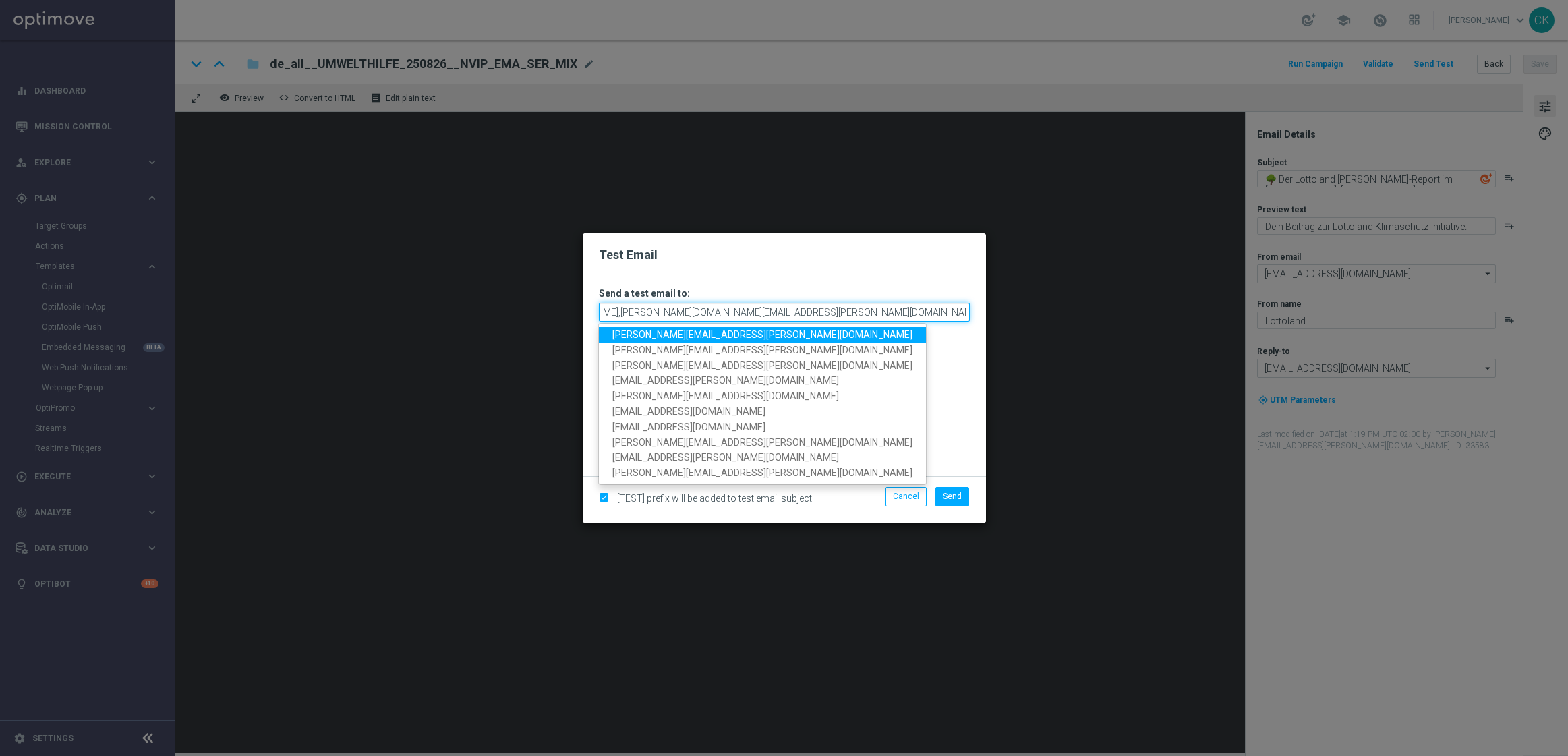
scroll to position [0, 204]
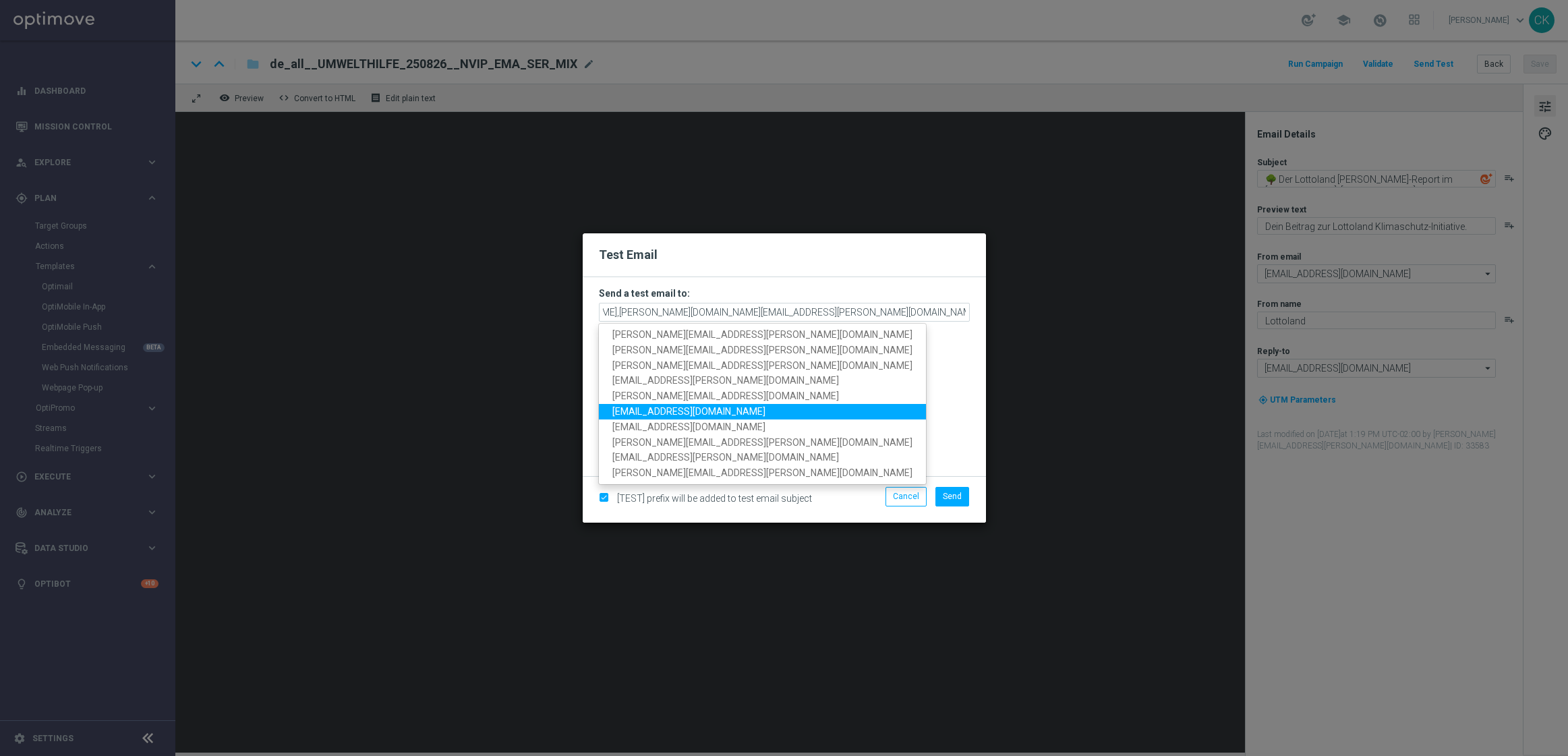
click at [682, 411] on span "[EMAIL_ADDRESS][DOMAIN_NAME]" at bounding box center [689, 411] width 153 height 11
type input "[EMAIL_ADDRESS][PERSON_NAME][DOMAIN_NAME],[DOMAIN_NAME][EMAIL_ADDRESS][PERSON_N…"
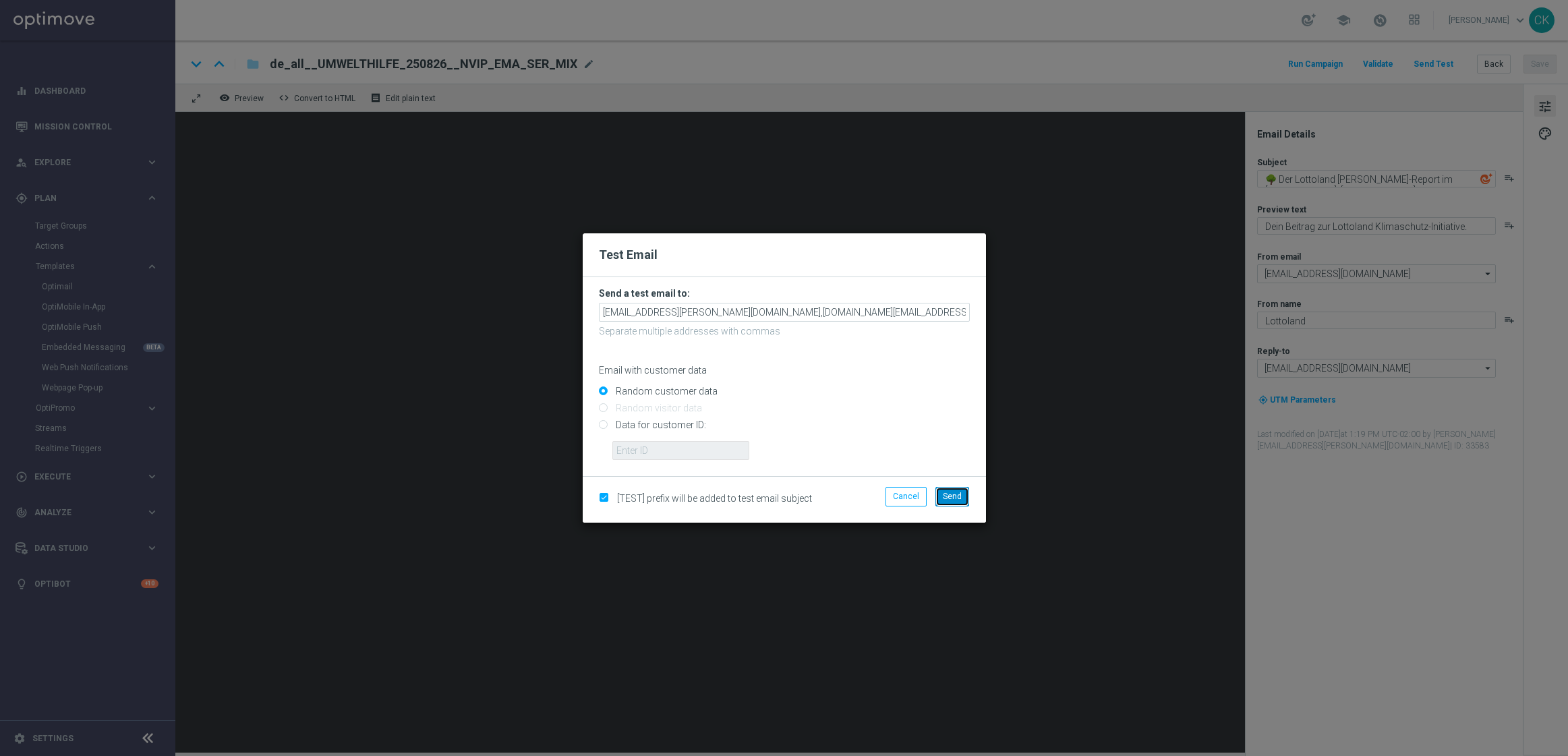
click at [953, 498] on span "Send" at bounding box center [953, 497] width 19 height 10
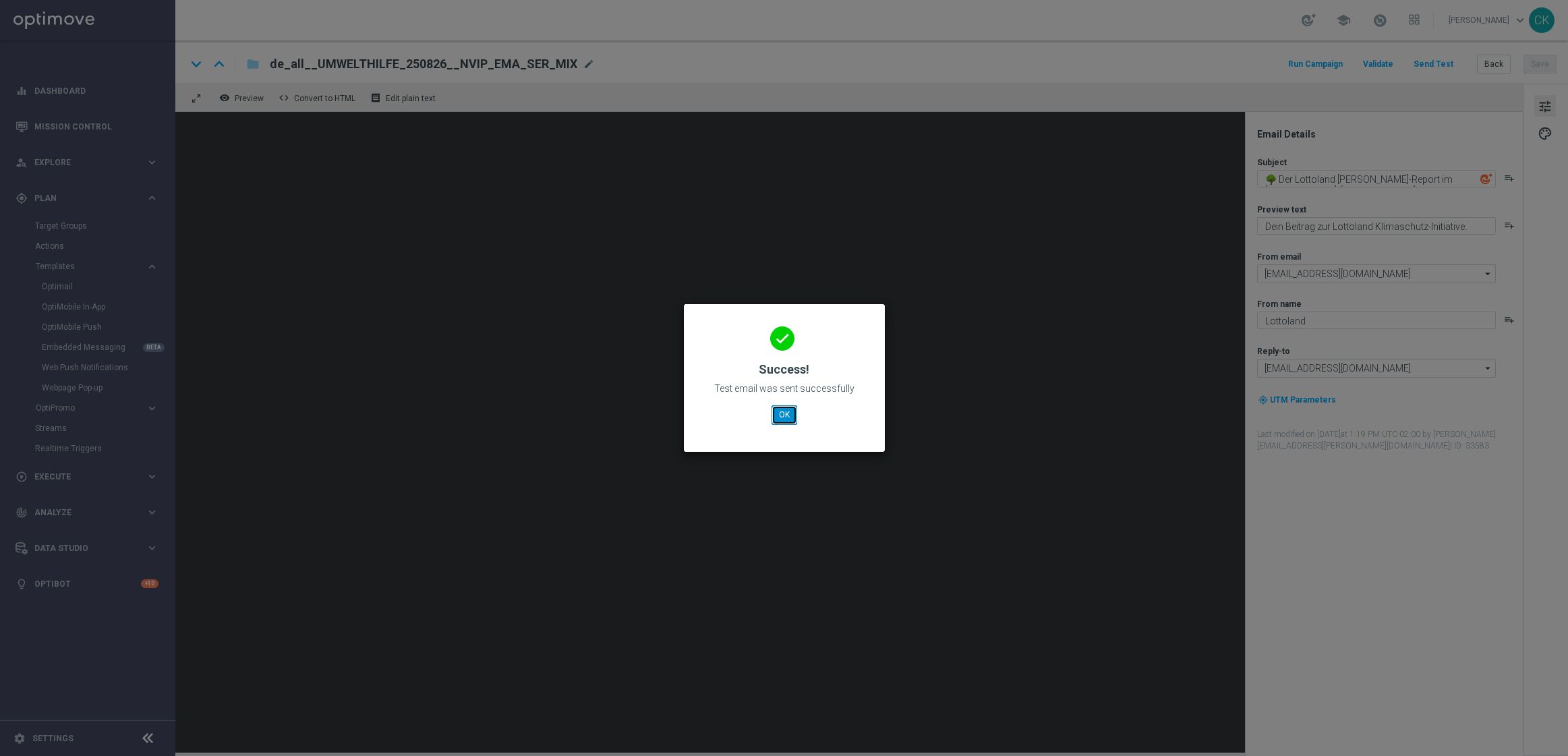
click at [783, 412] on button "OK" at bounding box center [784, 415] width 26 height 19
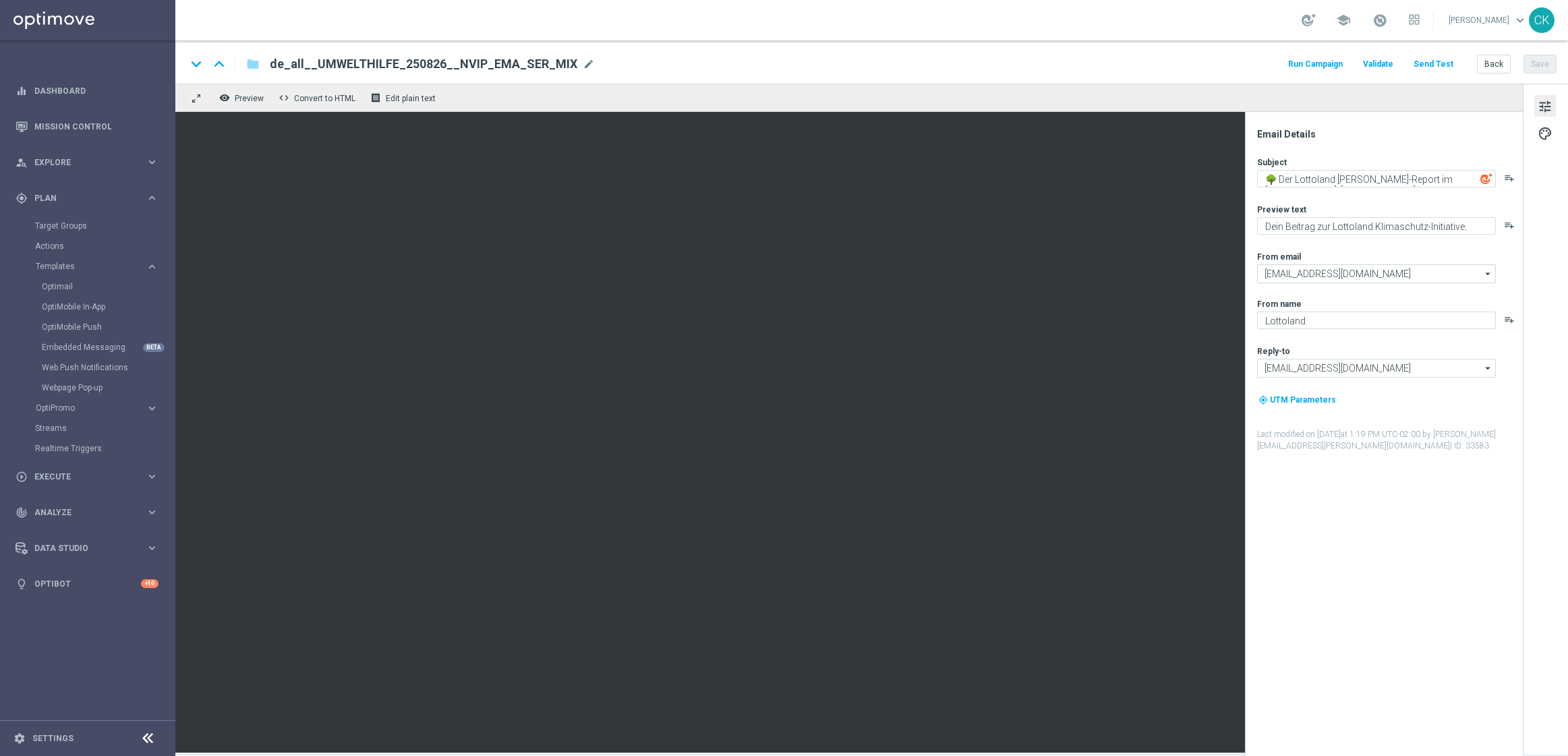
click at [1389, 60] on span "Validate" at bounding box center [1379, 64] width 31 height 10
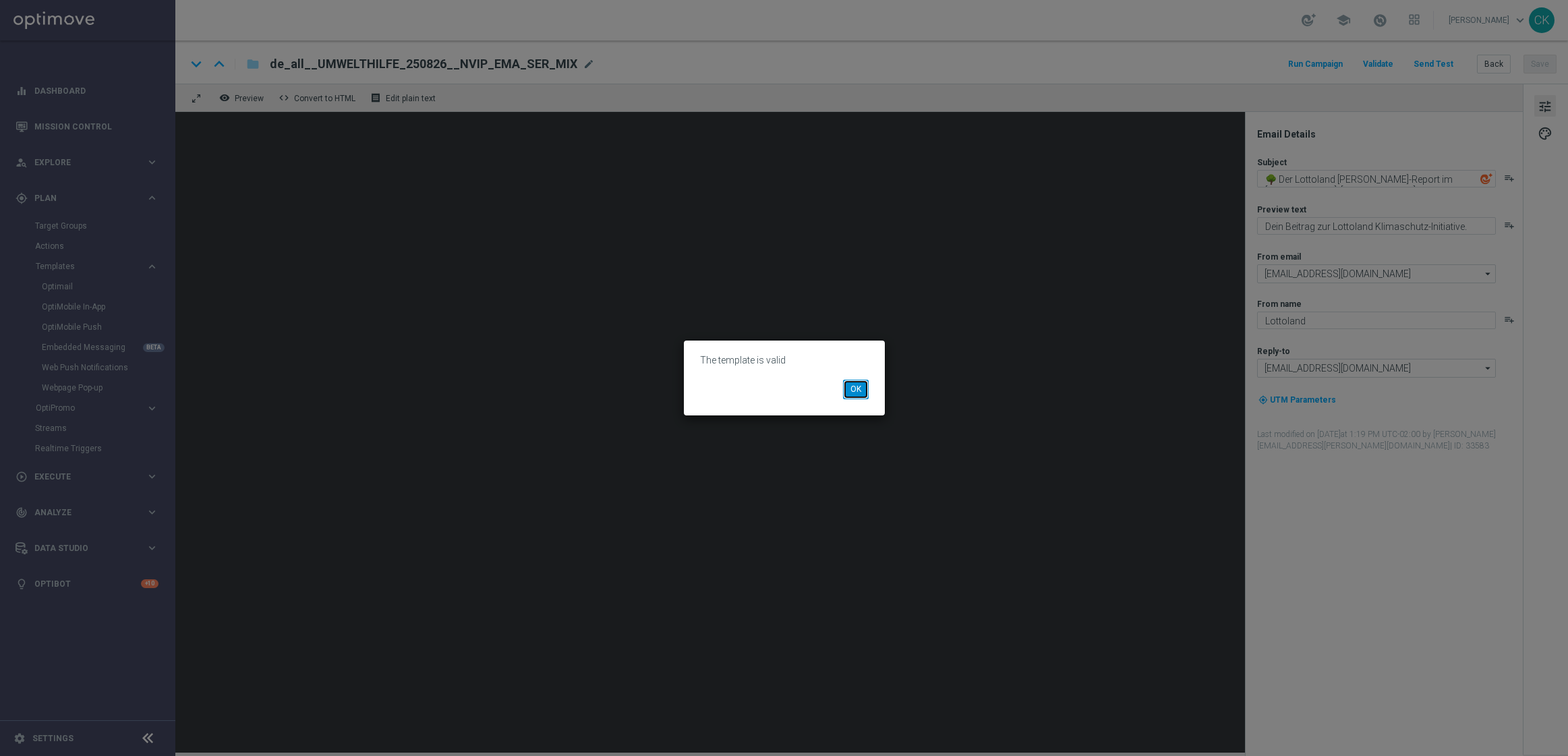
click at [854, 384] on button "OK" at bounding box center [855, 389] width 26 height 19
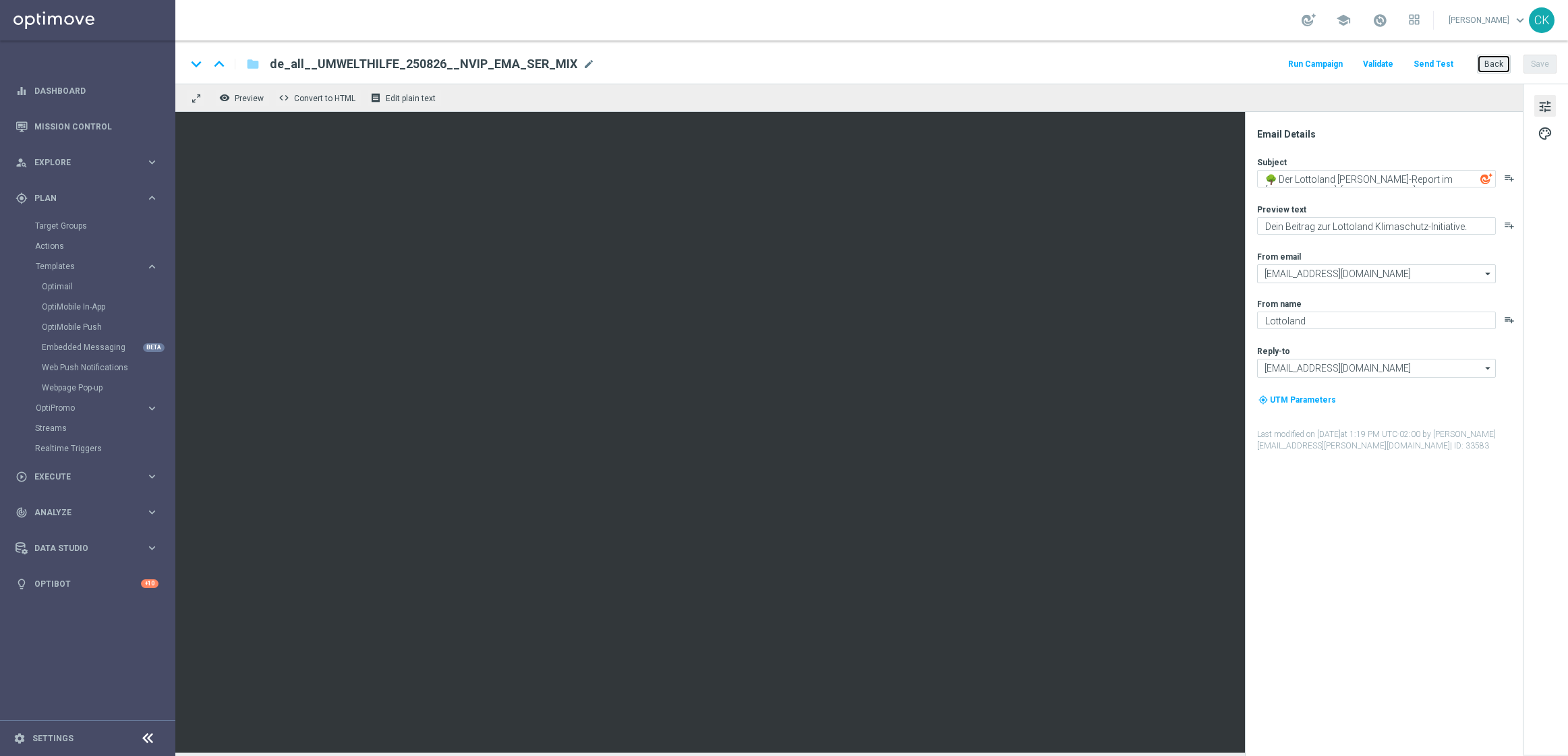
click at [1495, 60] on button "Back" at bounding box center [1493, 64] width 33 height 19
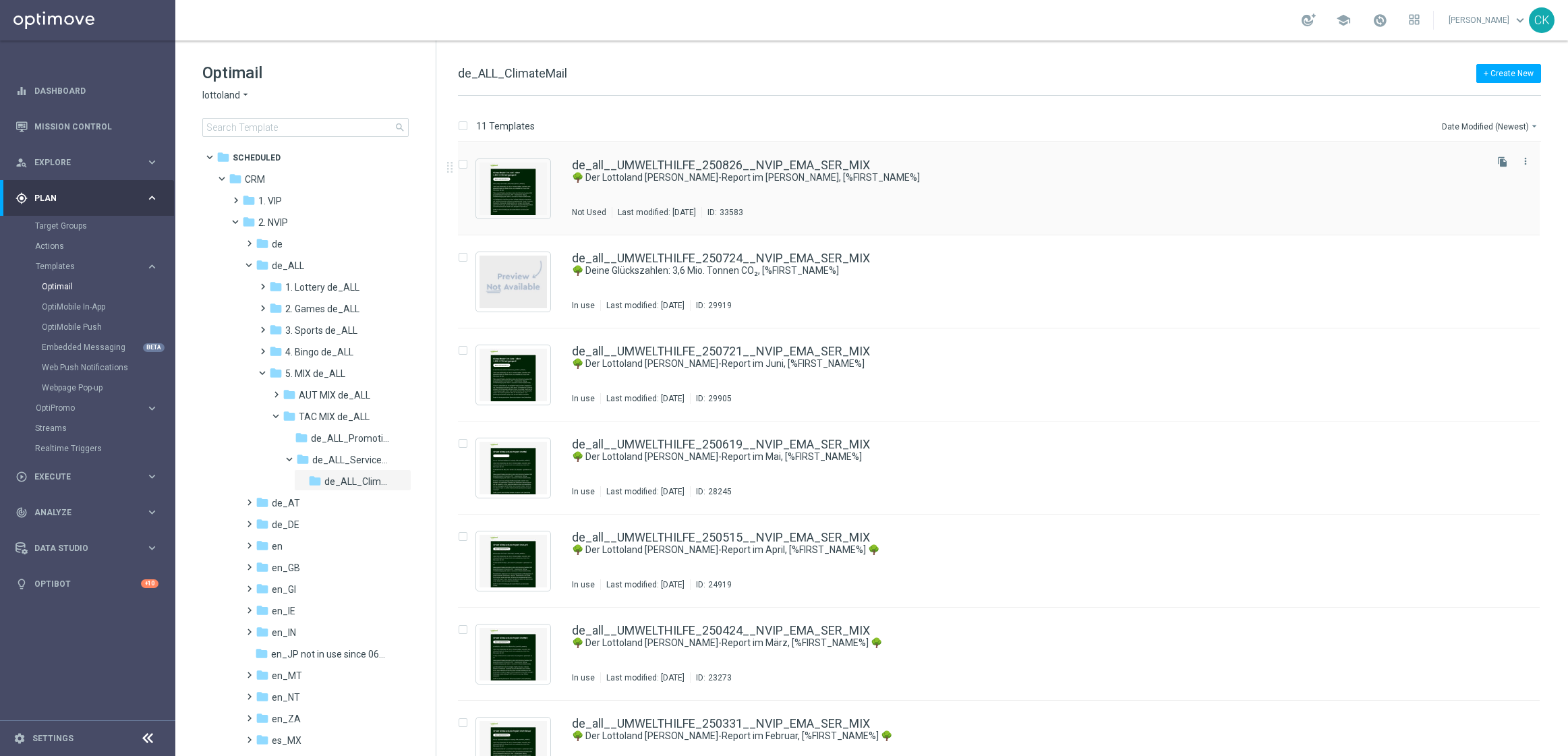
click at [709, 155] on div "de_all__UMWELTHILFE_250826__NVIP_EMA_SER_MIX 🌳 Der Lottoland [PERSON_NAME]-Repo…" at bounding box center [999, 189] width 1082 height 93
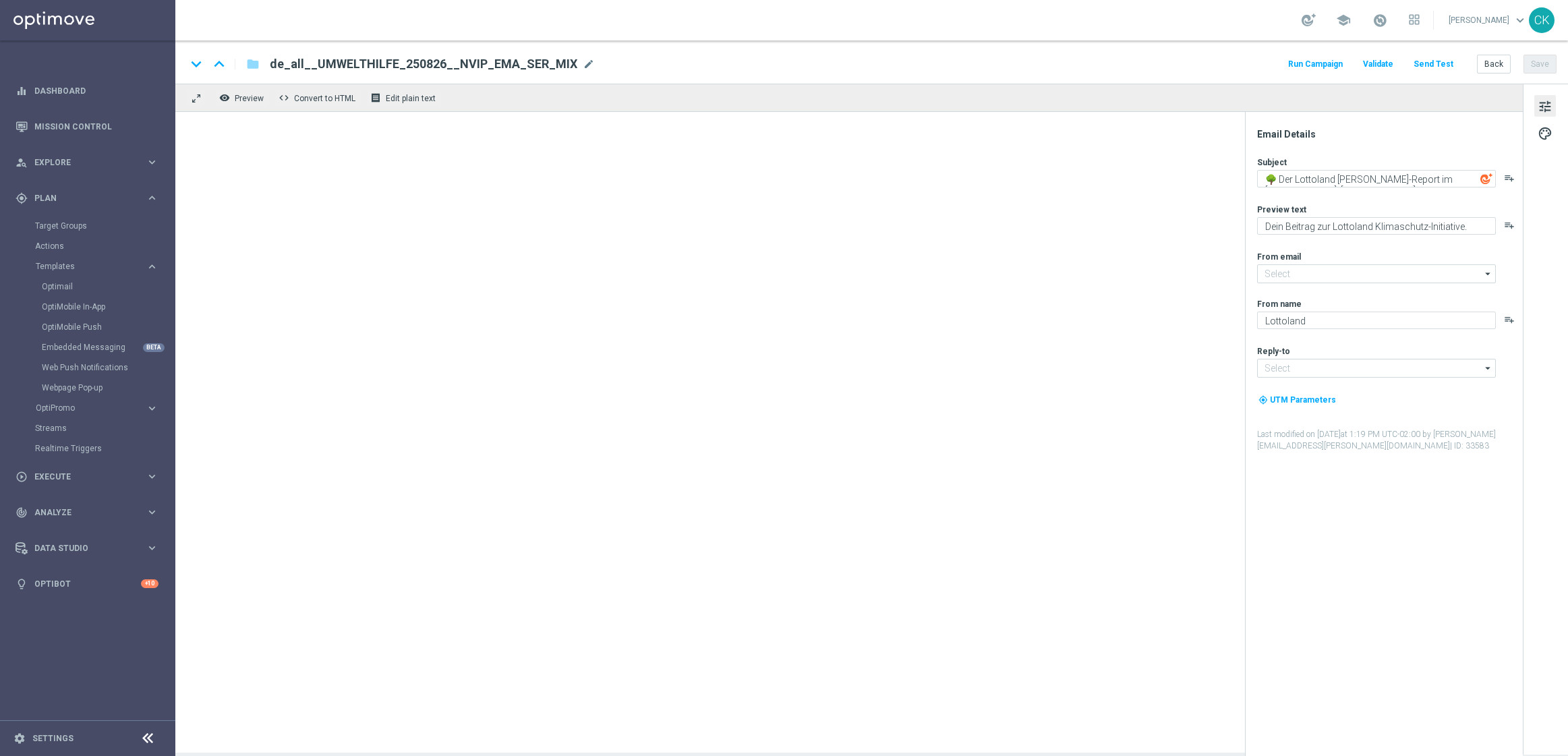
type input "[EMAIL_ADDRESS][DOMAIN_NAME]"
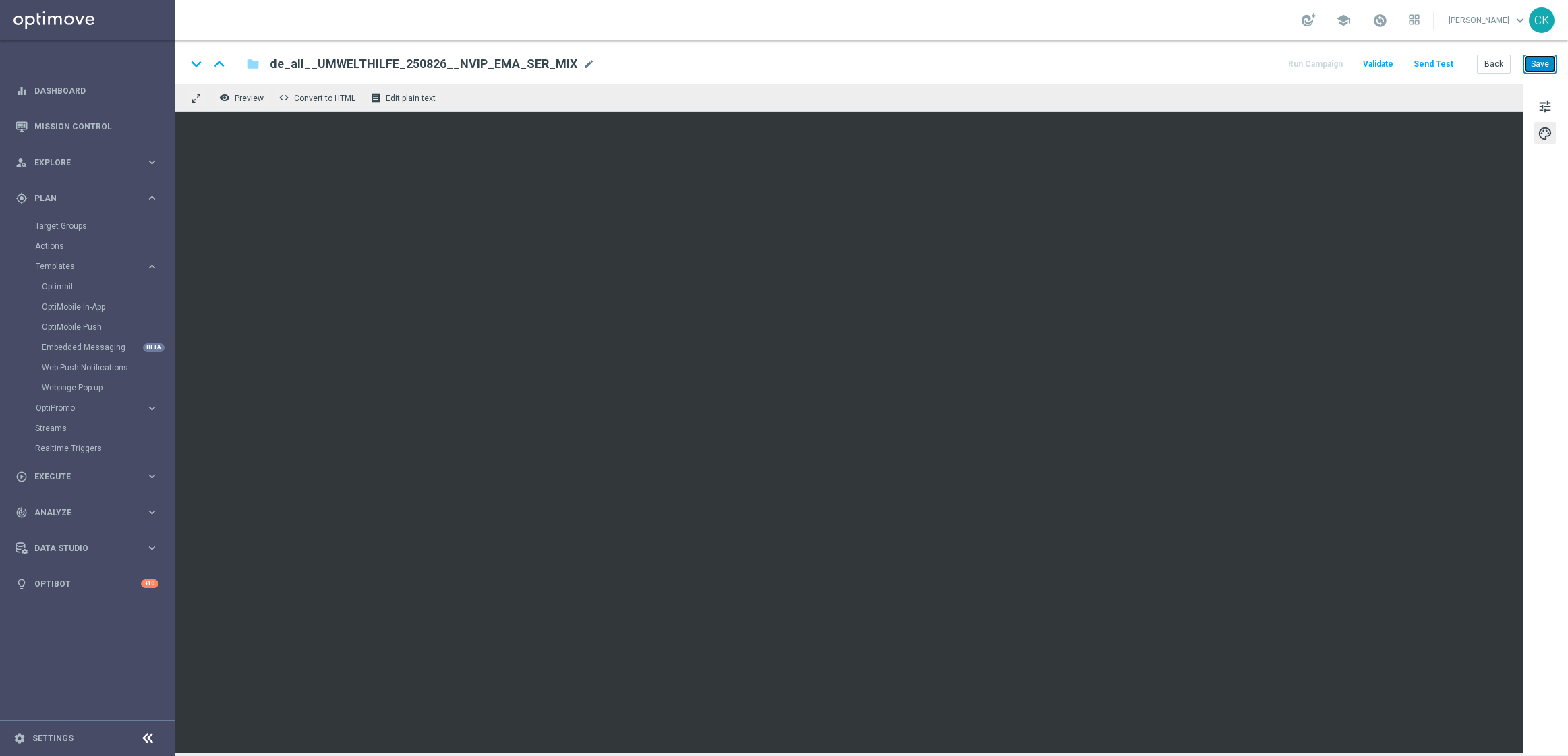
click at [1541, 60] on button "Save" at bounding box center [1540, 64] width 33 height 19
click at [1491, 59] on button "Back" at bounding box center [1493, 64] width 33 height 19
